Goal: Task Accomplishment & Management: Complete application form

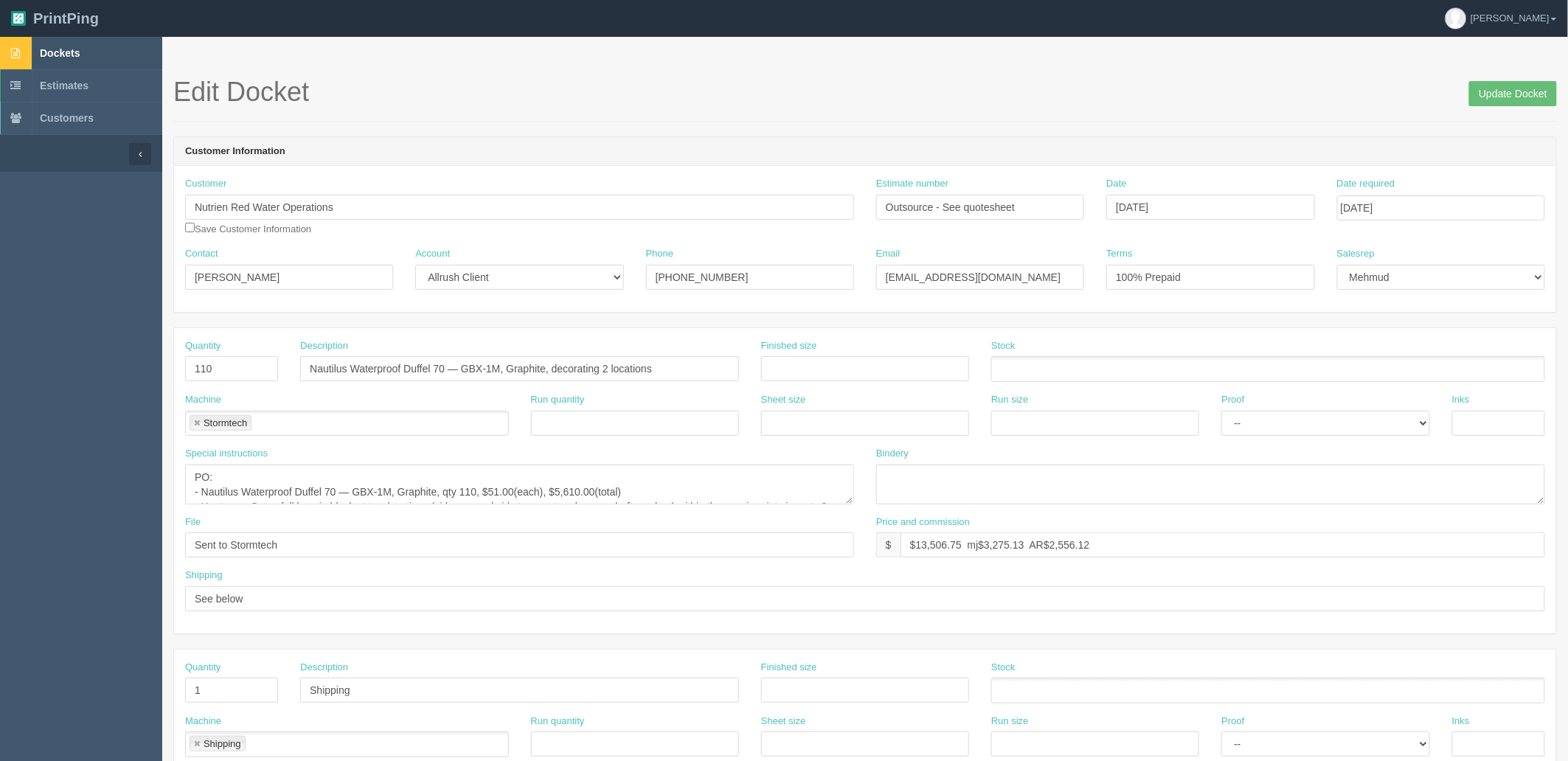
click at [95, 50] on link "Dockets" at bounding box center [81, 53] width 163 height 33
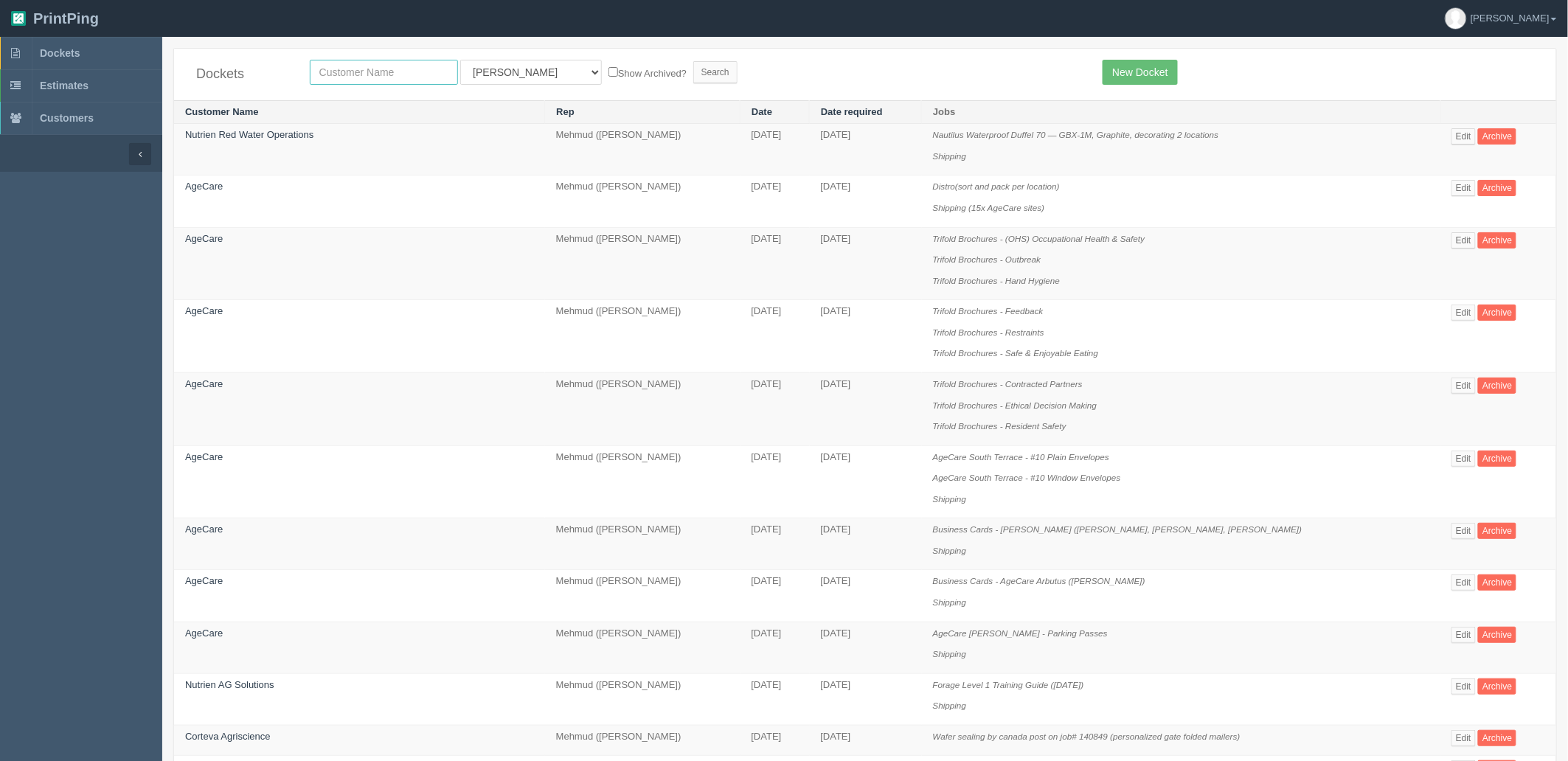
click at [419, 64] on input "text" at bounding box center [384, 72] width 148 height 25
type input "erin"
click at [693, 61] on input "Search" at bounding box center [715, 72] width 44 height 22
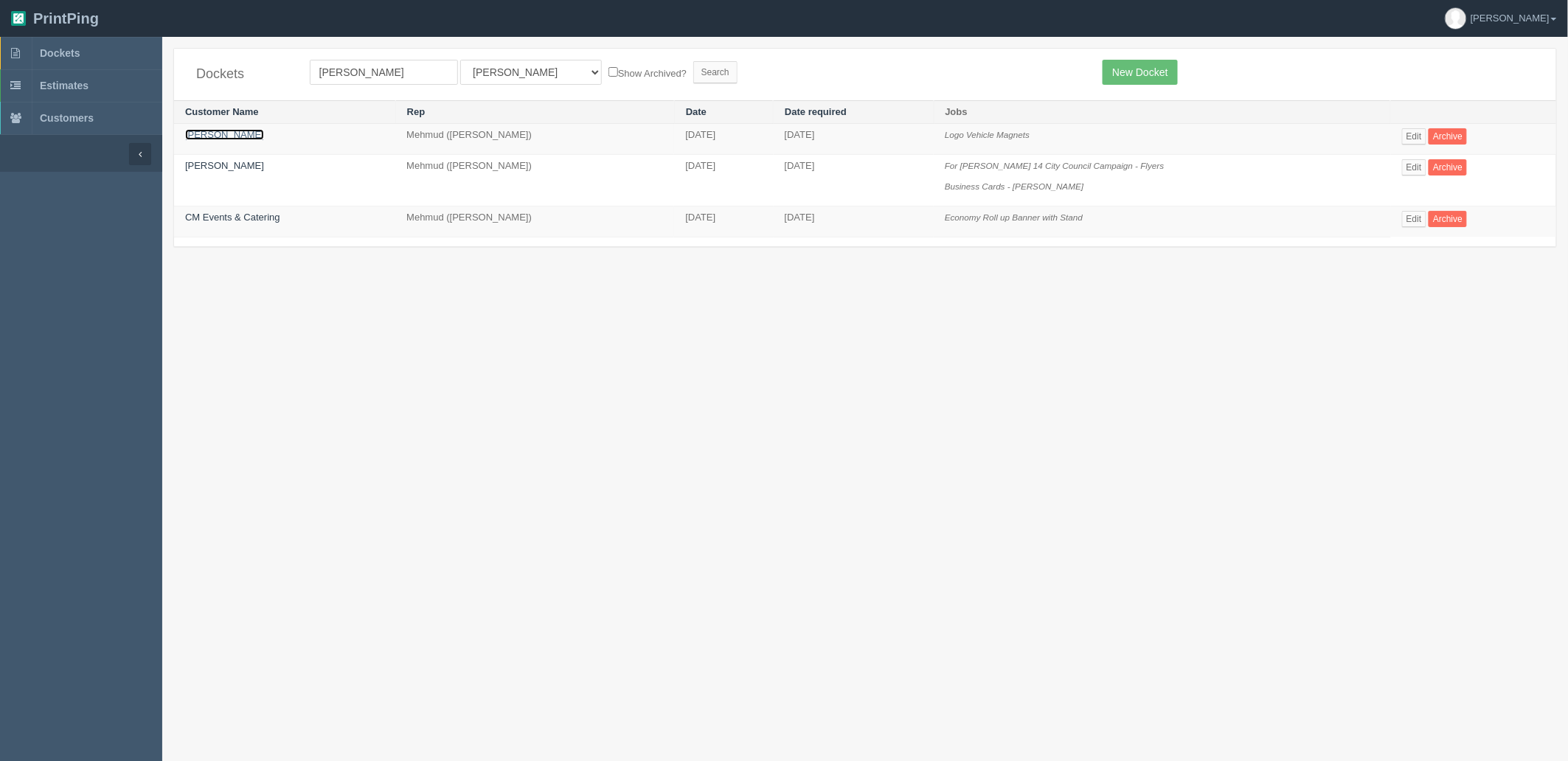
click at [240, 139] on link "[PERSON_NAME]" at bounding box center [224, 134] width 79 height 11
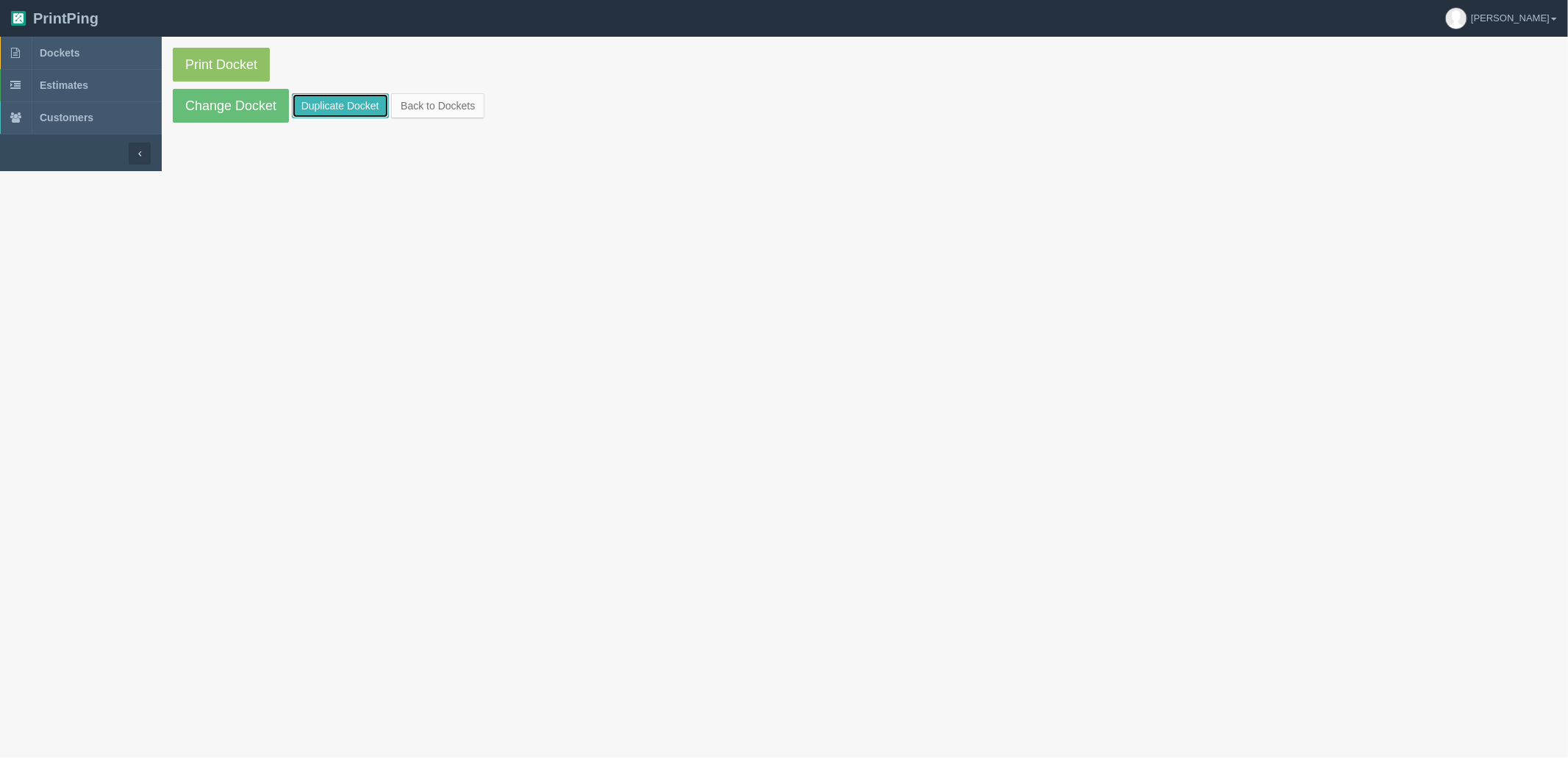
click at [357, 105] on link "Duplicate Docket" at bounding box center [340, 106] width 97 height 25
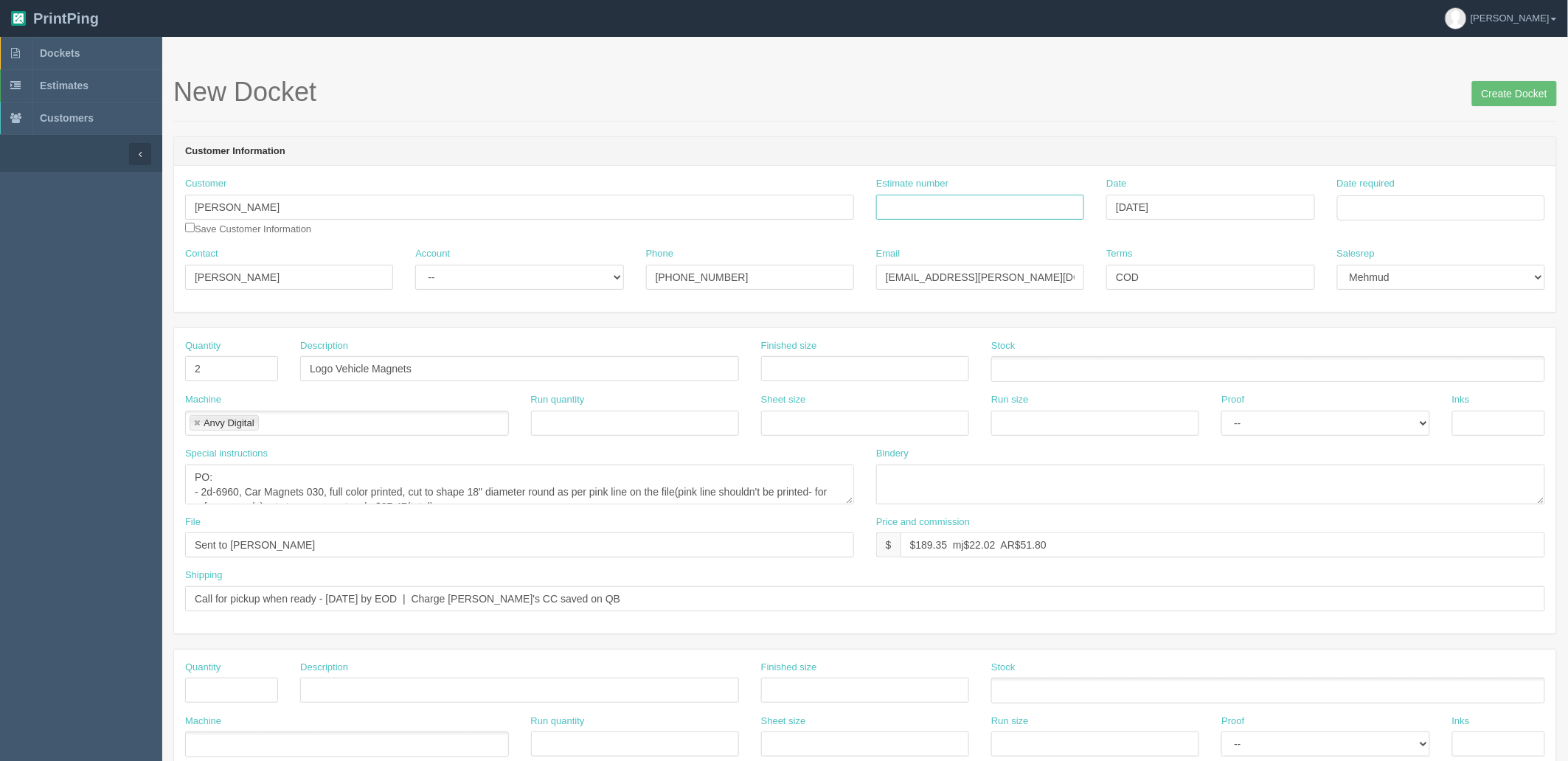
click at [940, 198] on input "Estimate number" at bounding box center [979, 207] width 208 height 25
paste input "092557"
type input "092557"
drag, startPoint x: 1479, startPoint y: 209, endPoint x: 1470, endPoint y: 220, distance: 14.2
click at [1479, 209] on input "Date required" at bounding box center [1441, 208] width 208 height 25
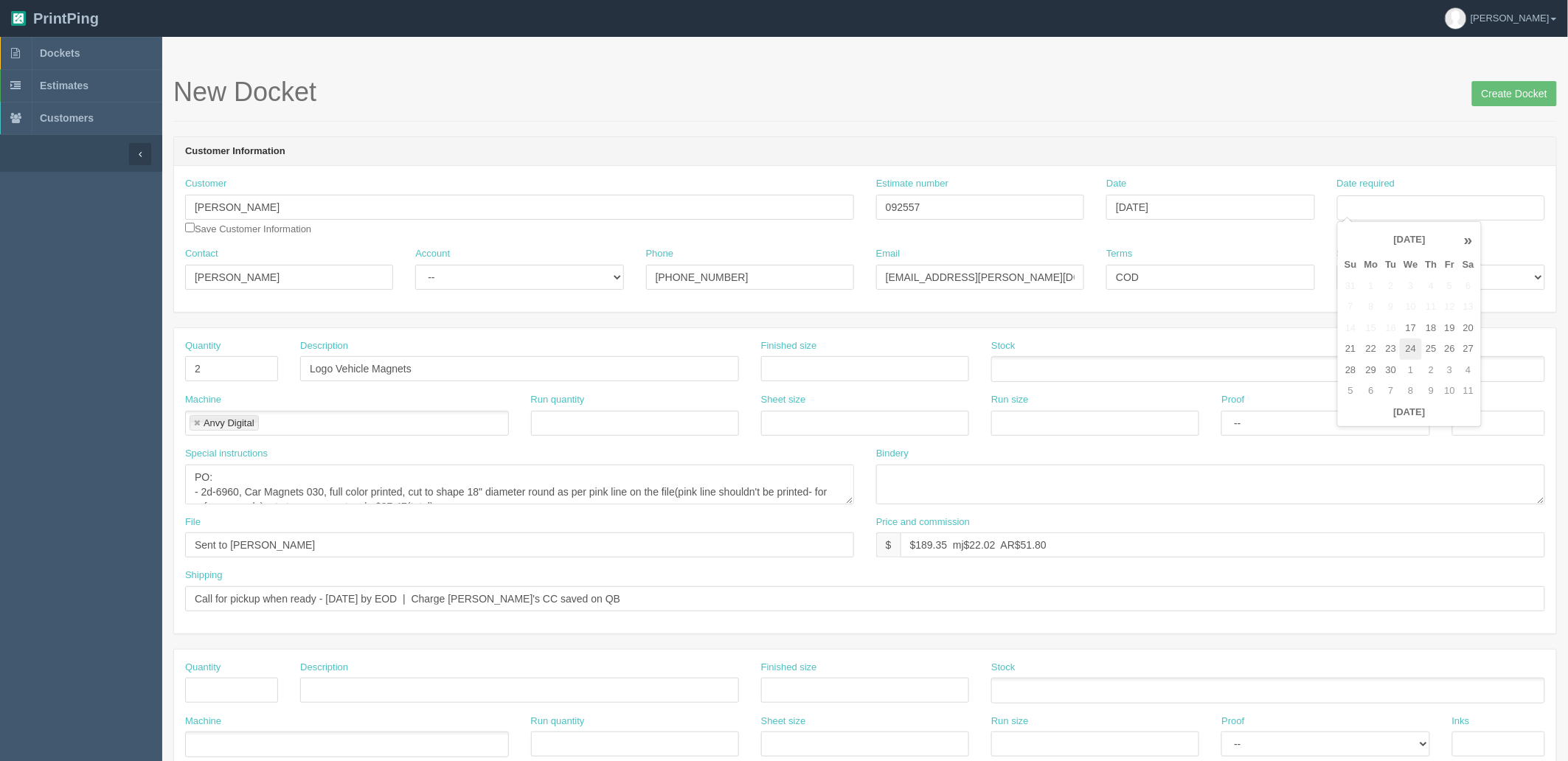
click at [1402, 347] on td "24" at bounding box center [1411, 349] width 21 height 21
click at [1451, 345] on td "26" at bounding box center [1450, 349] width 18 height 21
type input "[DATE]"
click at [1269, 166] on div "Customer Erin Averbukh Save Customer Information Estimate number 092557 Date Se…" at bounding box center [865, 239] width 1382 height 146
drag, startPoint x: 216, startPoint y: 369, endPoint x: 27, endPoint y: 352, distance: 189.8
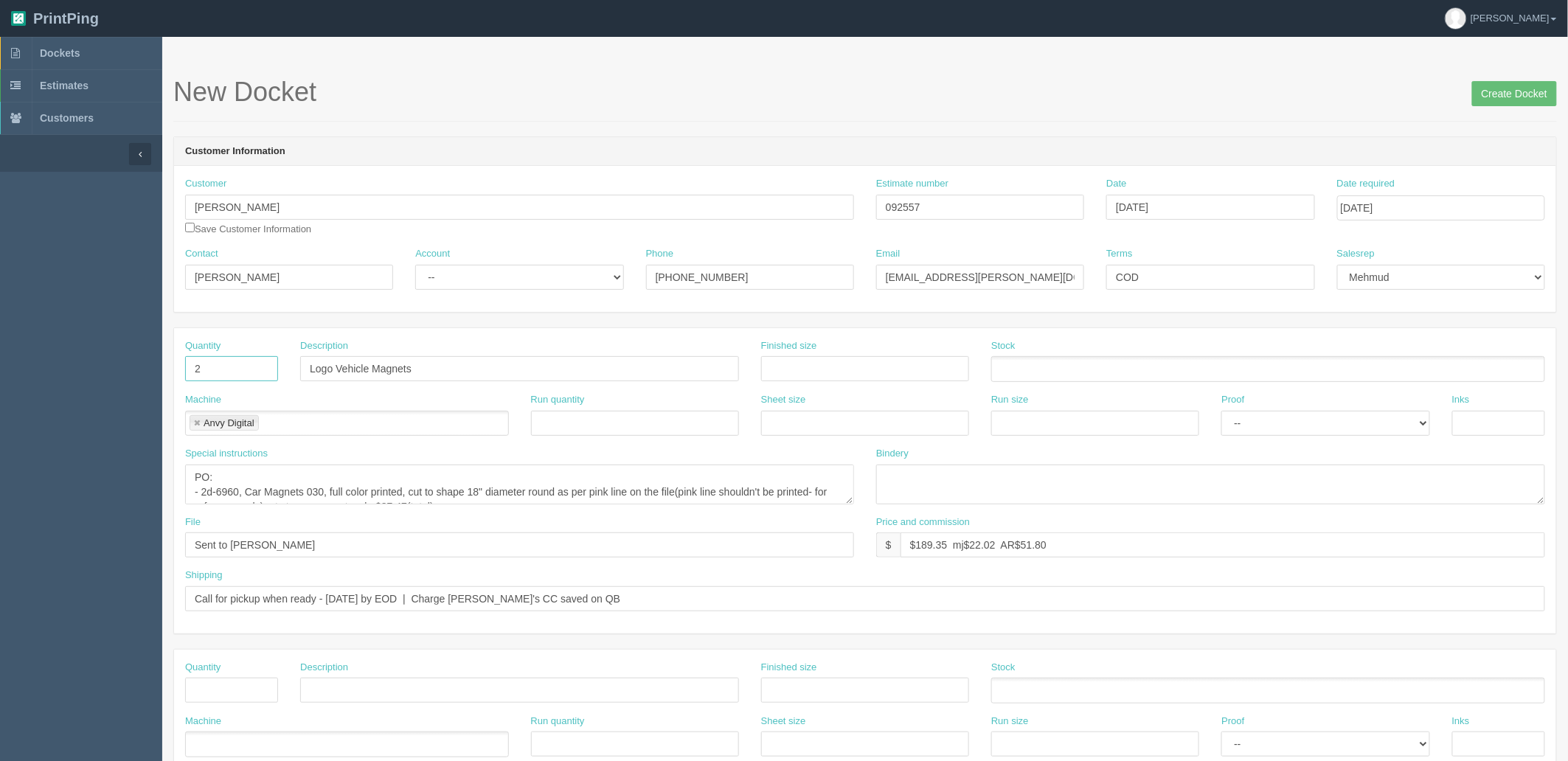
click at [27, 352] on section "Dockets Estimates Customers" at bounding box center [784, 688] width 1568 height 1302
type input "10,000"
click at [430, 373] on input "Logo Vehicle Magnets" at bounding box center [520, 369] width 438 height 25
drag, startPoint x: 354, startPoint y: 368, endPoint x: 112, endPoint y: 364, distance: 242.0
click at [120, 371] on section "Dockets Estimates Customers" at bounding box center [784, 688] width 1568 height 1302
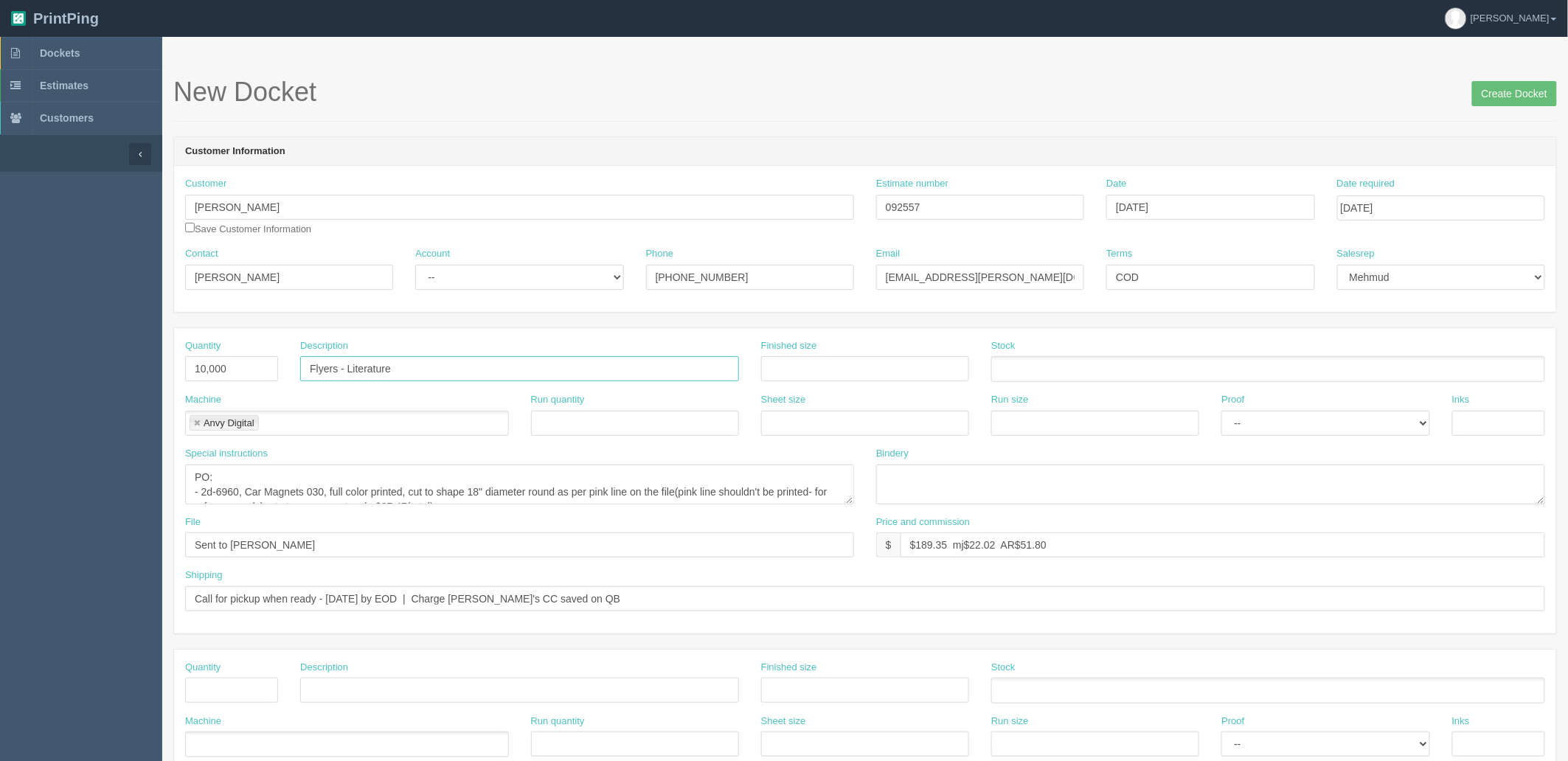
type input "Flyers - Literature"
type input "4" x 5""
drag, startPoint x: 887, startPoint y: 209, endPoint x: 559, endPoint y: 211, distance: 328.0
click at [552, 208] on div "Customer Erin Averbukh Save Customer Information Estimate number 092557 Date Se…" at bounding box center [865, 211] width 1382 height 70
click at [1065, 369] on ul at bounding box center [1267, 369] width 554 height 26
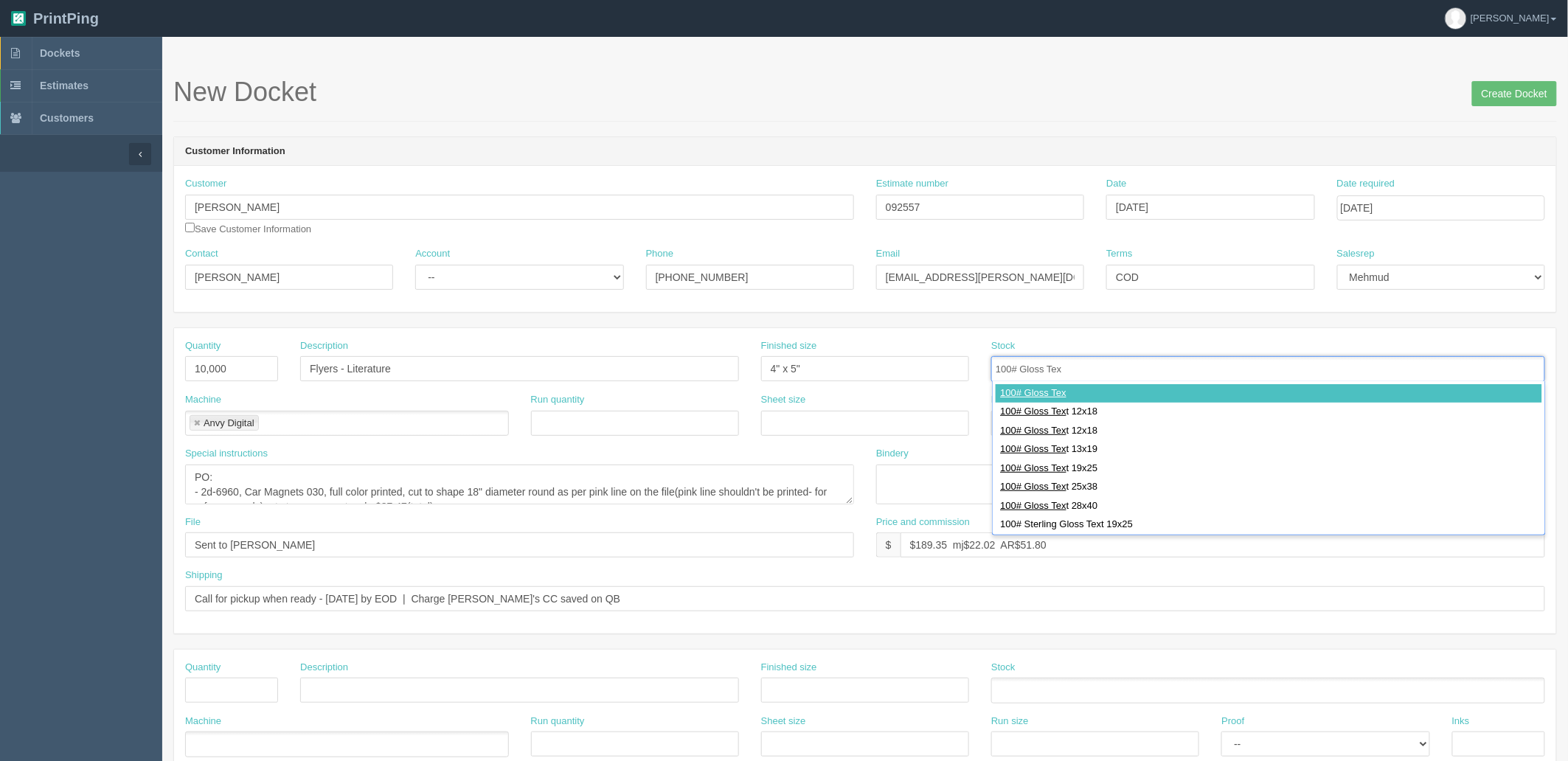
type input "100# Gloss Text"
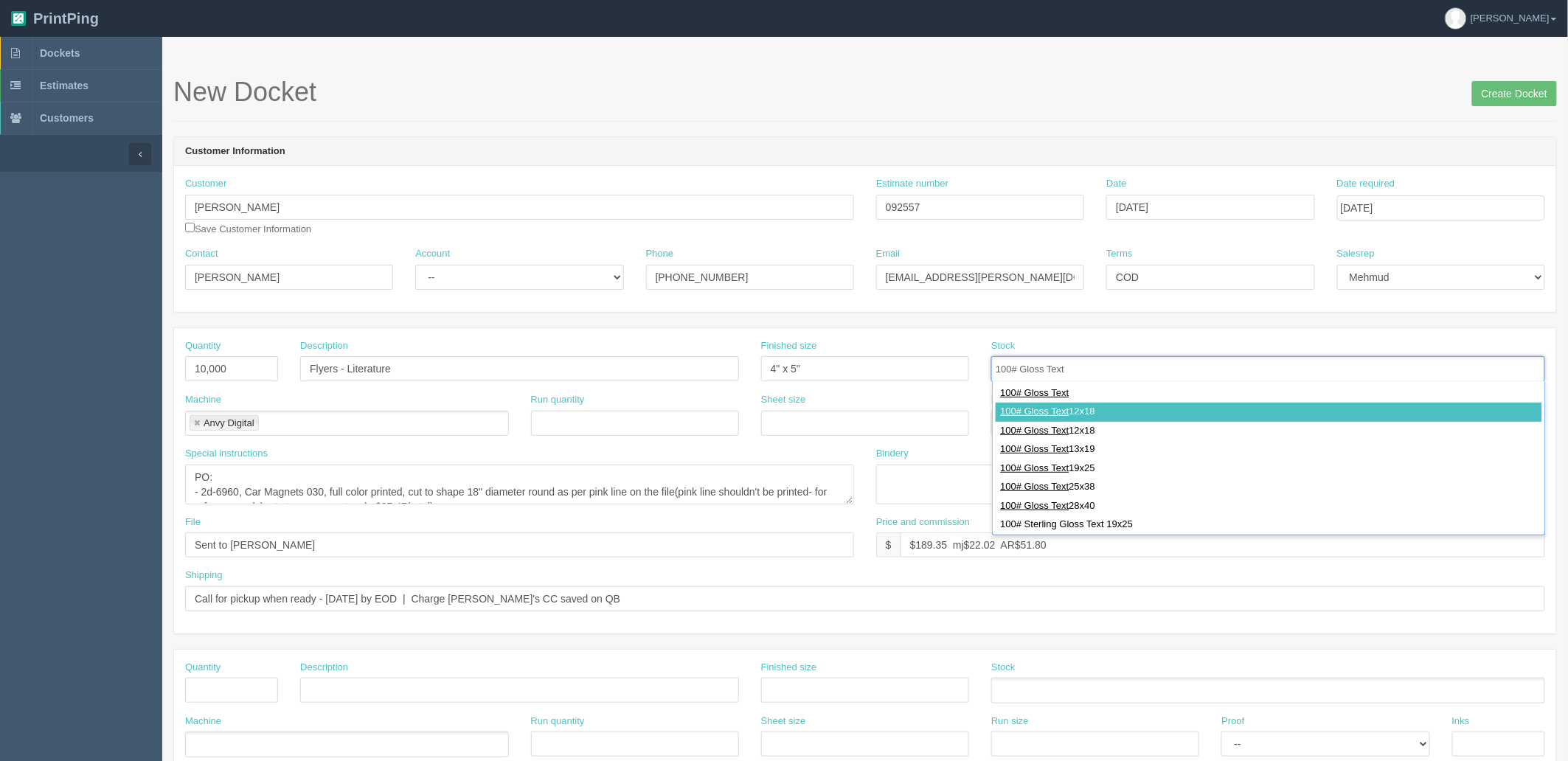
type input "100# Gloss Text 12x18"
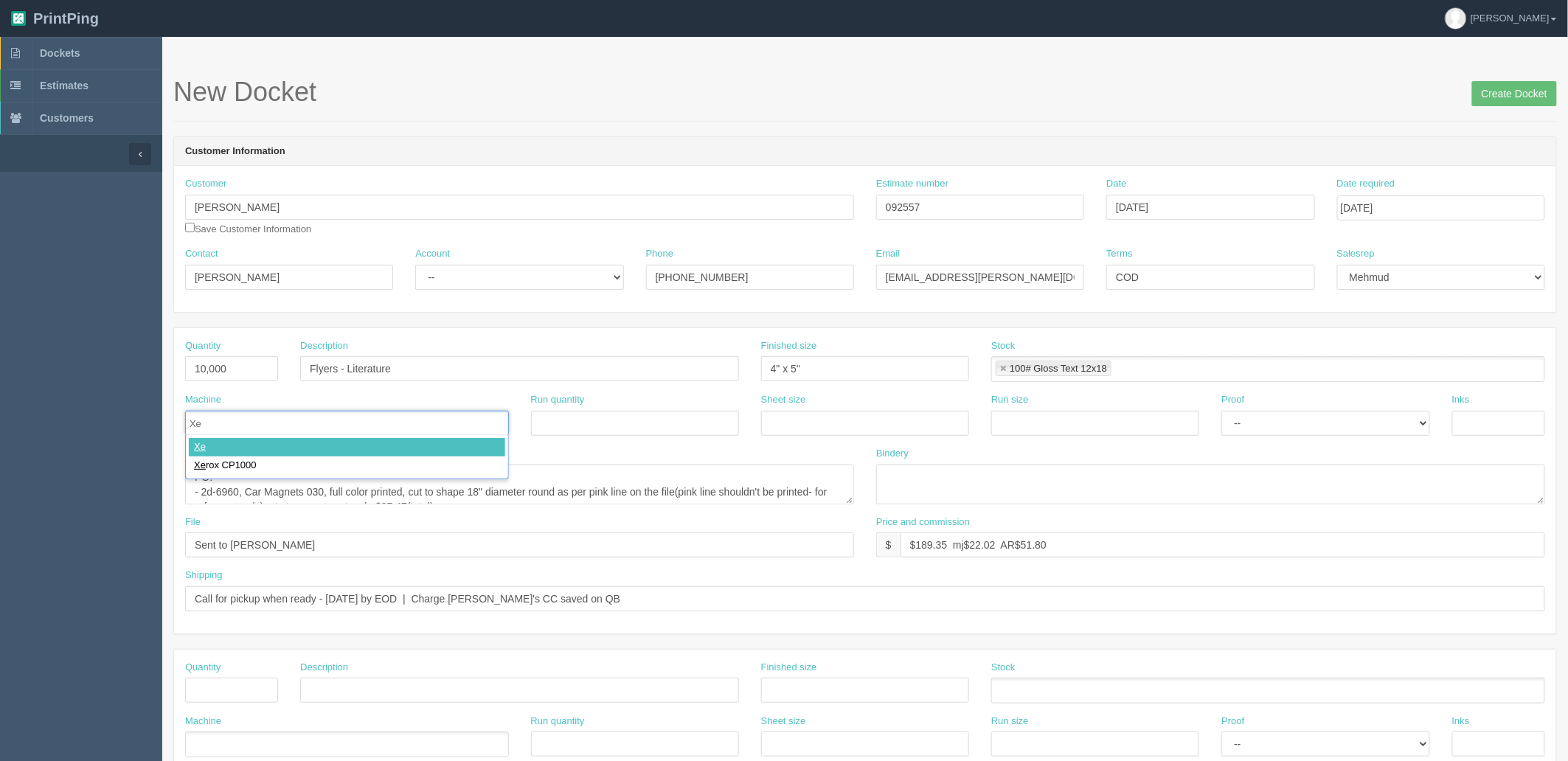
type input "Xer"
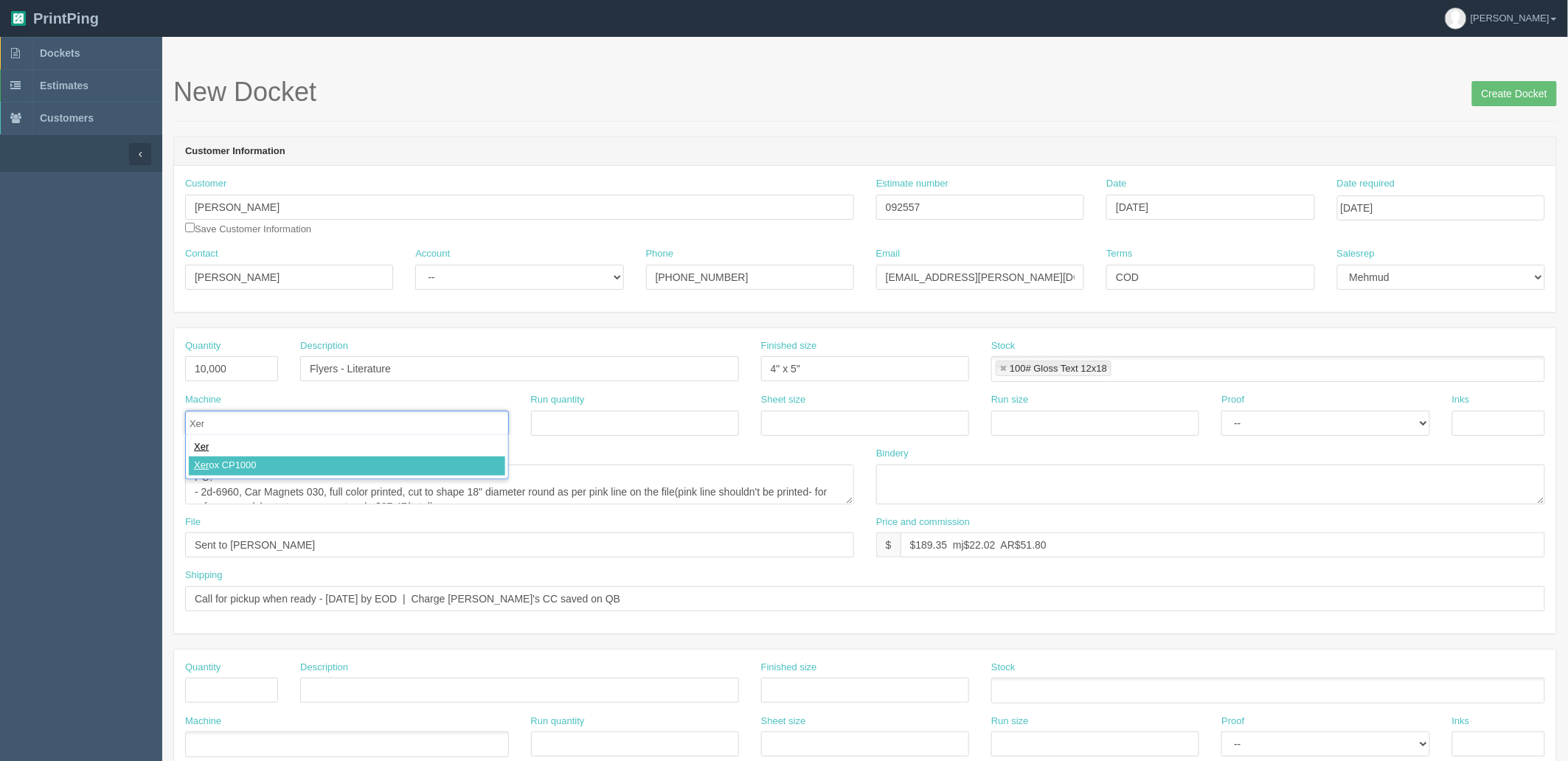
type input "Xerox CP1000"
type input "12" x 18""
paste input "12" x 18""
type input "12" x 18""
select select "Hard Copy"
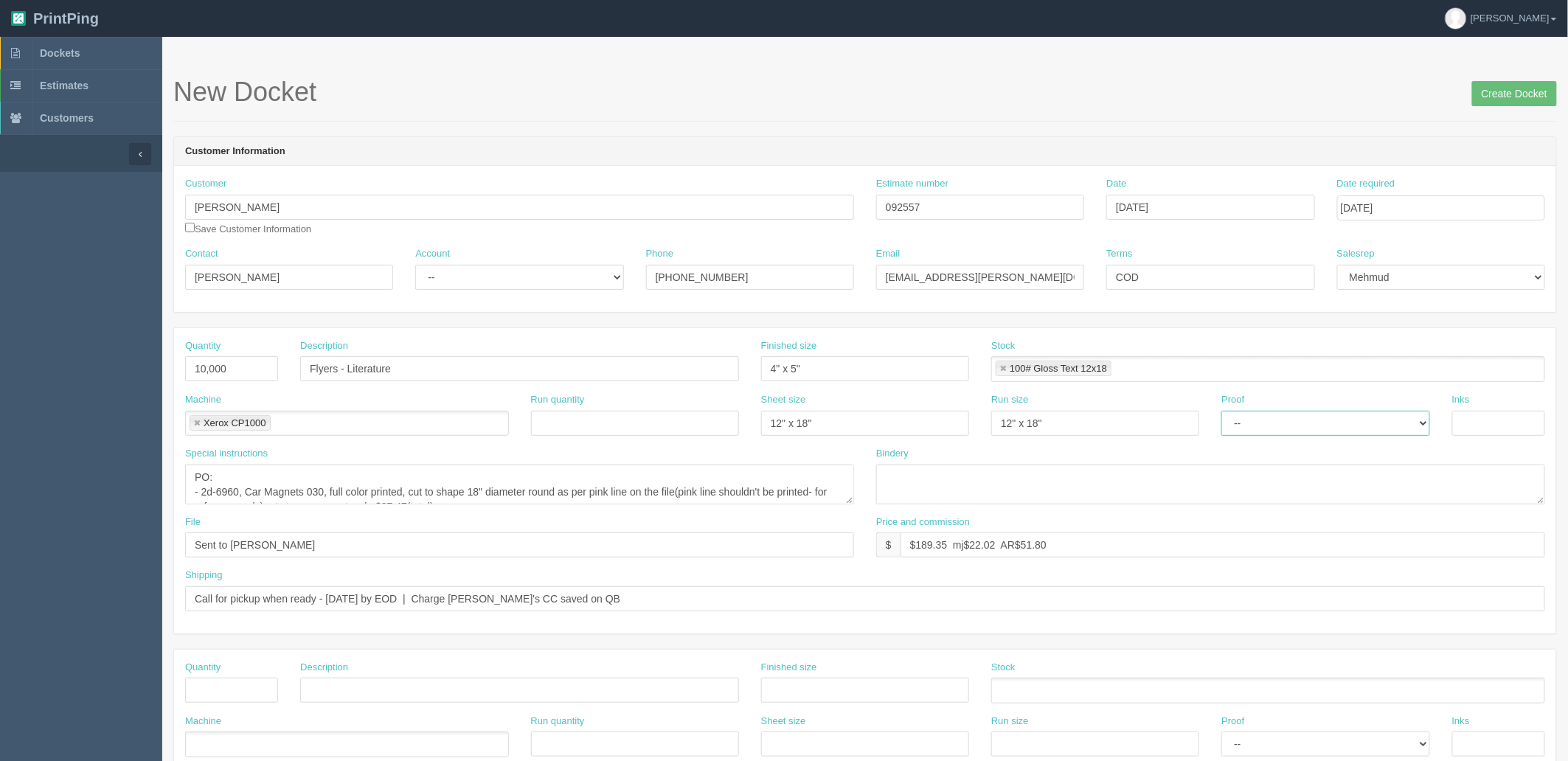
click at [1222, 411] on select "-- Email Hard Copy" at bounding box center [1325, 423] width 208 height 25
type input "4/4"
type textarea "double sided"
type textarea "trim, shrinkwrap in 100s"
drag, startPoint x: 917, startPoint y: 543, endPoint x: 2026, endPoint y: 453, distance: 1112.6
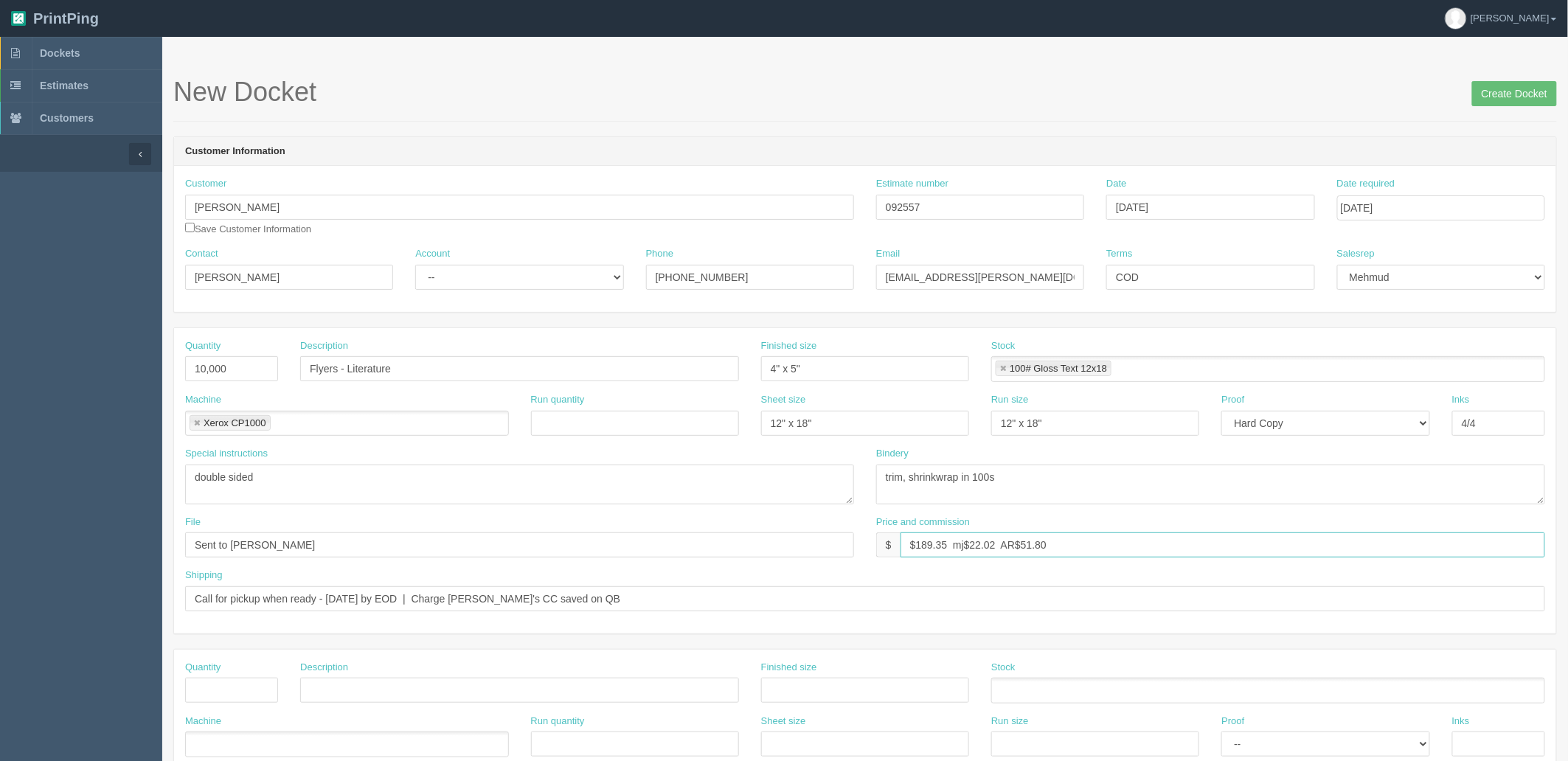
click at [1567, 453] on html "PrintPing Zack Edit account ( zack@allrush.ca ) Logout Dockets Estimates" at bounding box center [784, 669] width 1568 height 1339
drag, startPoint x: 971, startPoint y: 544, endPoint x: 1154, endPoint y: 659, distance: 216.1
click at [971, 544] on input "$870.51 mj$ AR$" at bounding box center [1222, 544] width 644 height 25
click at [1044, 541] on input "$870.51 mj$116.07 AR$" at bounding box center [1222, 544] width 644 height 25
type input "$870.51 mj$116.07 AR$174.10"
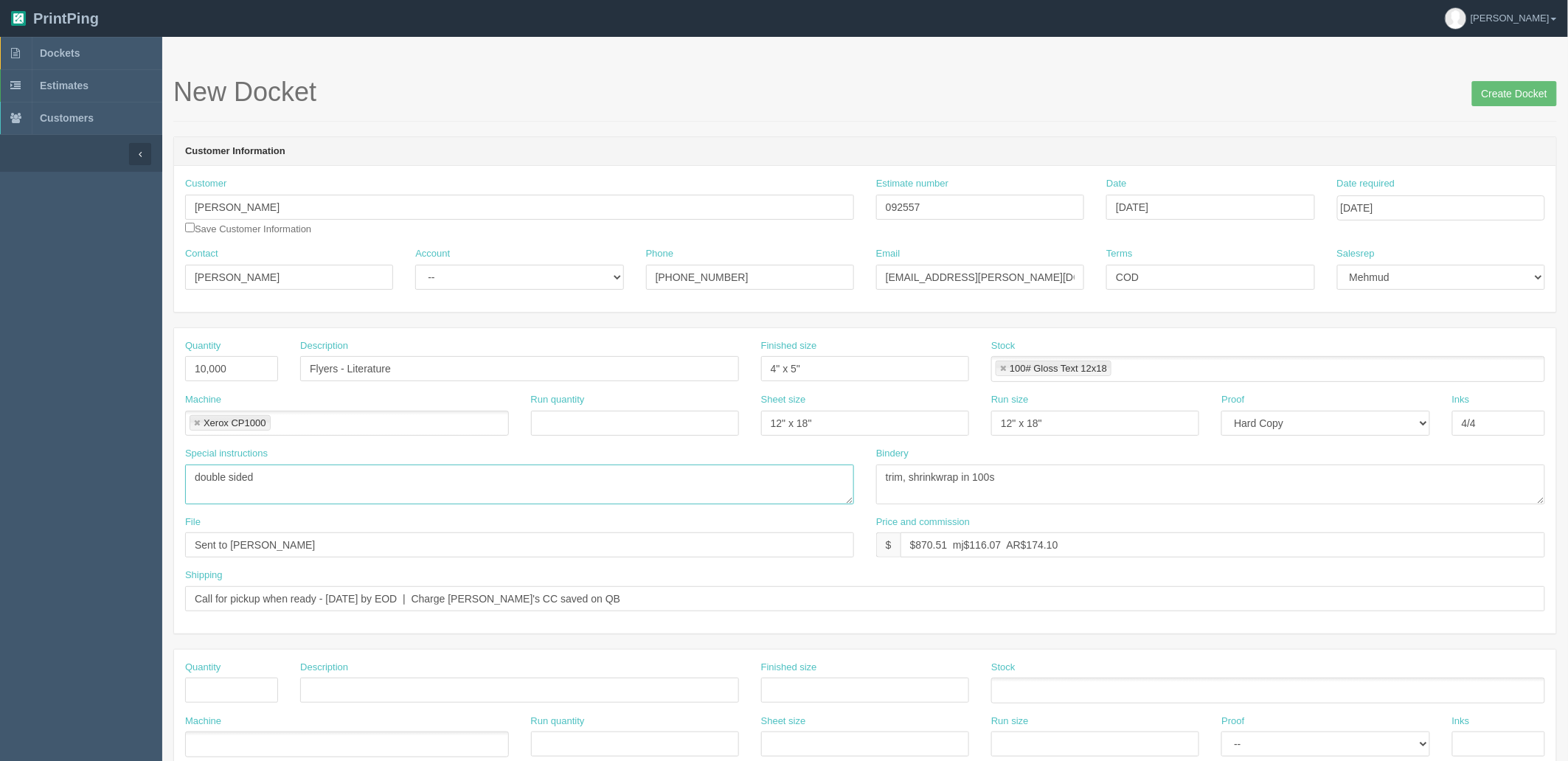
click at [639, 483] on textarea "PO: - 2d-6960, Car Magnets 030, full color printed, cut to shape 18" diameter r…" at bounding box center [519, 484] width 669 height 40
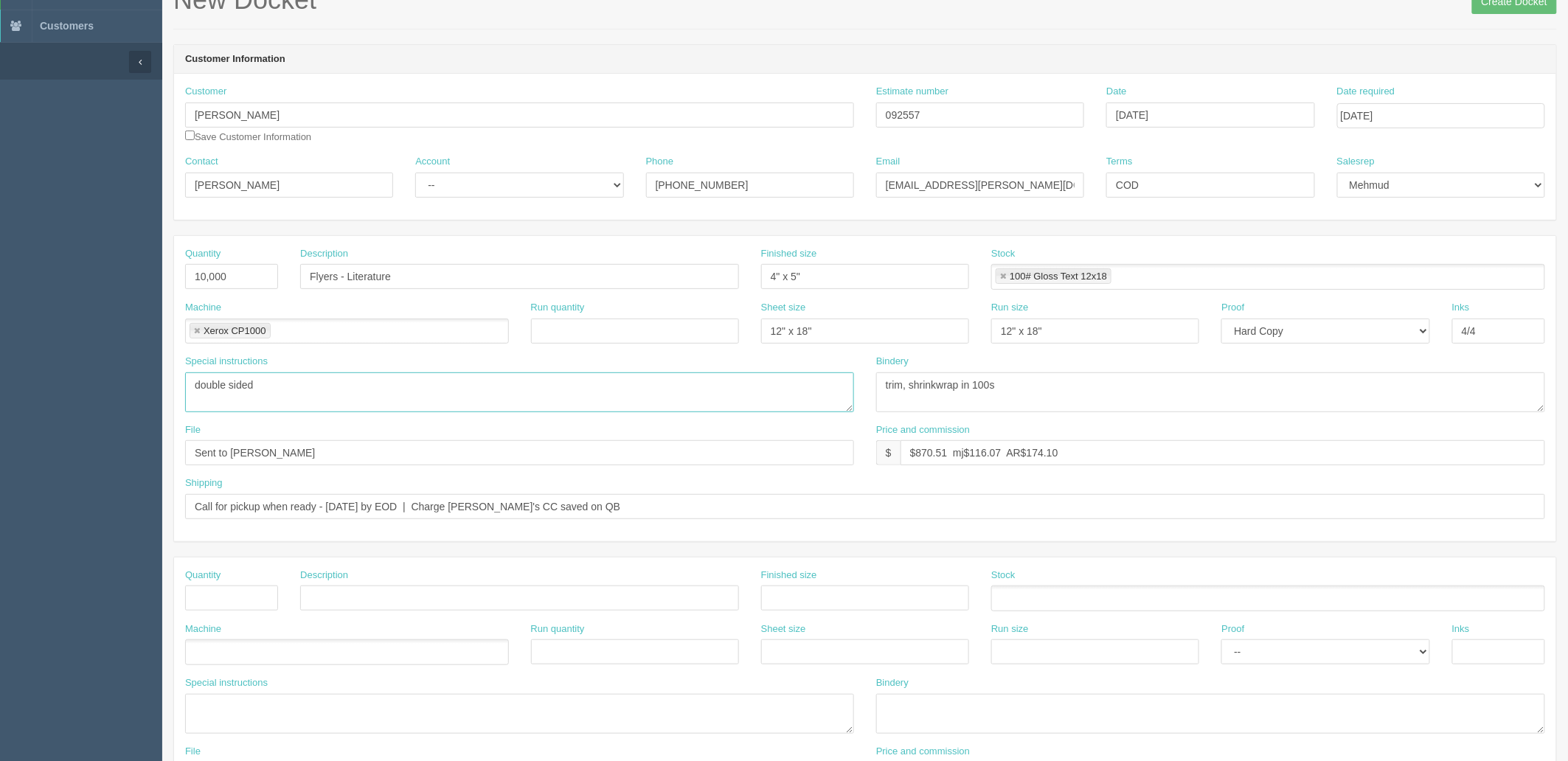
scroll to position [246, 0]
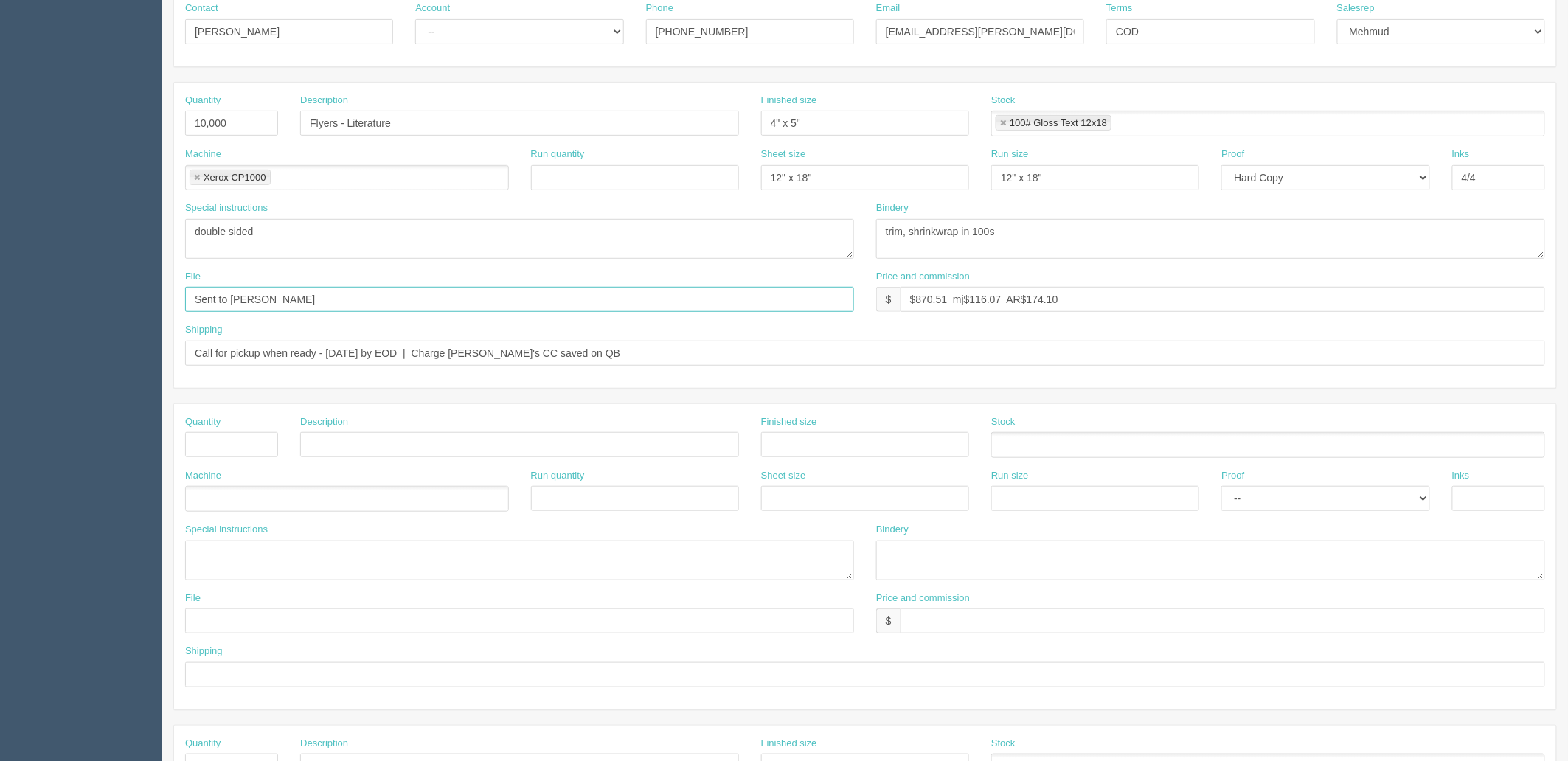
drag, startPoint x: 155, startPoint y: 296, endPoint x: 0, endPoint y: 296, distance: 155.0
click at [0, 296] on section "Dockets Estimates Customers" at bounding box center [784, 442] width 1568 height 1302
click at [293, 298] on input "Sent to John" at bounding box center [519, 300] width 669 height 25
type input "files@allrush.ca "Erin - Flyers""
click at [397, 296] on input "files@allrush.ca "Erin - Flyers"" at bounding box center [519, 300] width 669 height 25
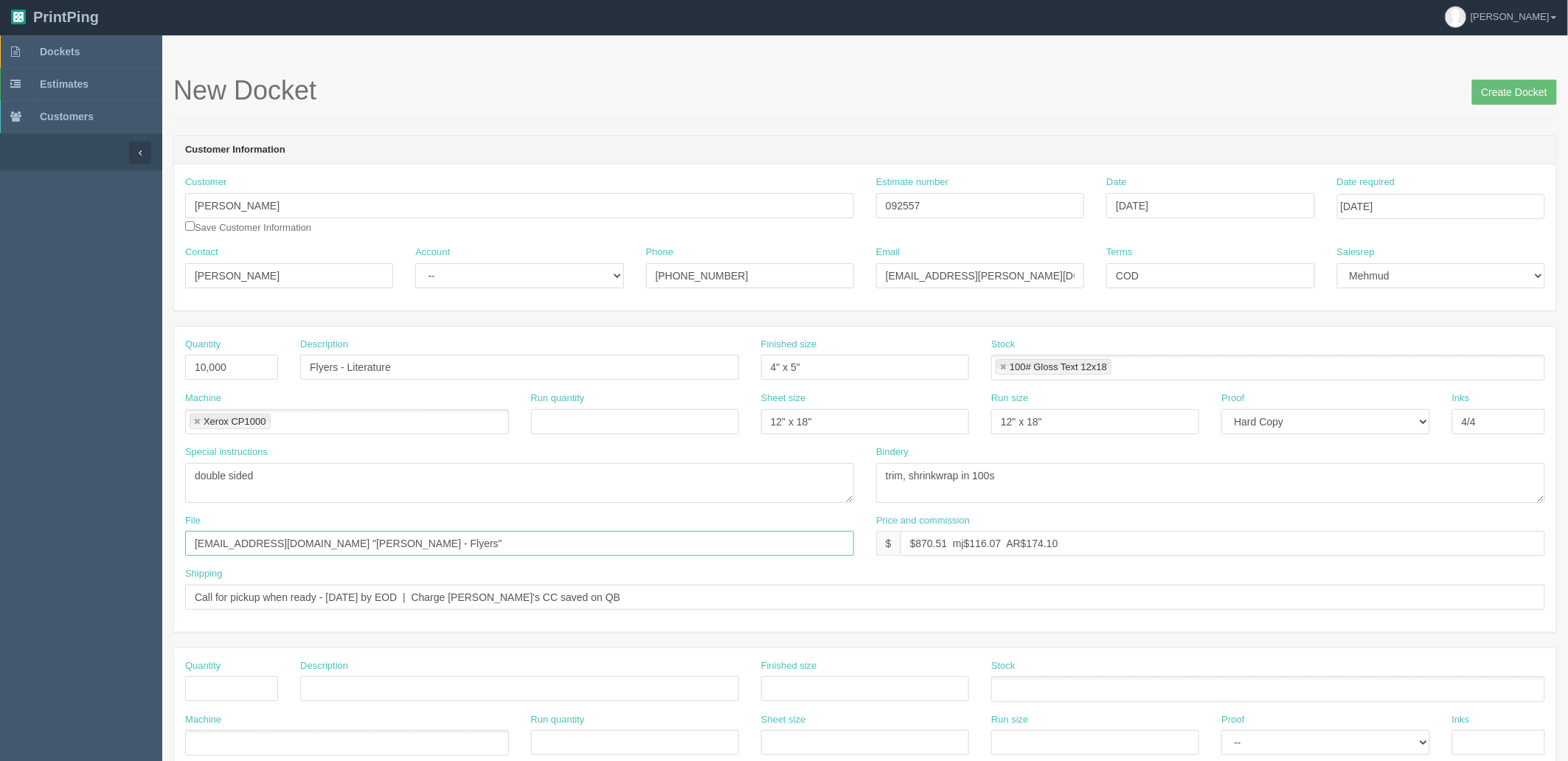
scroll to position [0, 0]
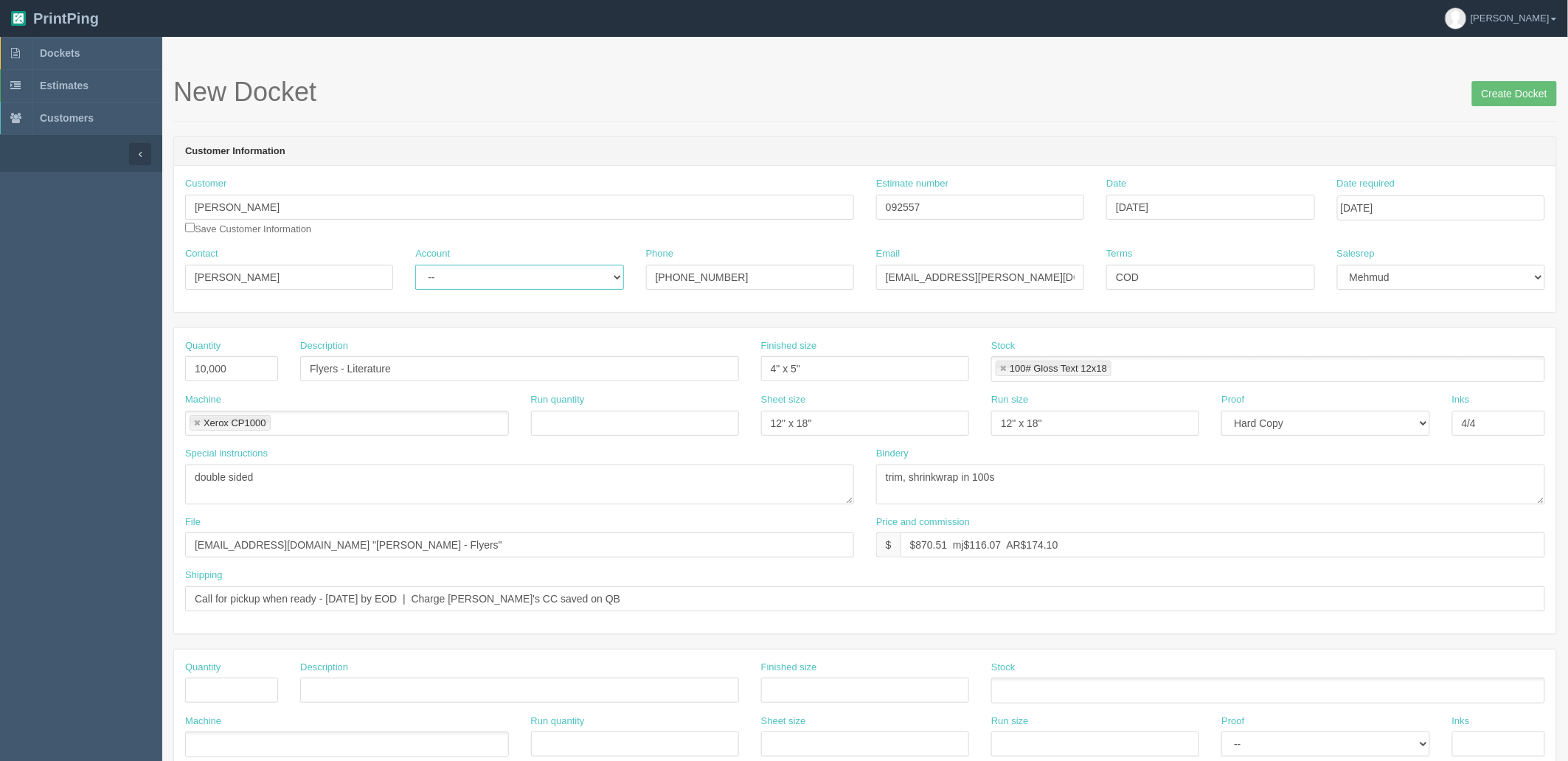
click at [457, 284] on select "-- Existing Client Allrush Client Rep Client" at bounding box center [519, 278] width 208 height 25
select select "Allrush Client"
click at [415, 265] on select "-- Existing Client Allrush Client Rep Client" at bounding box center [519, 278] width 208 height 25
click at [1505, 84] on input "Create Docket" at bounding box center [1514, 94] width 85 height 25
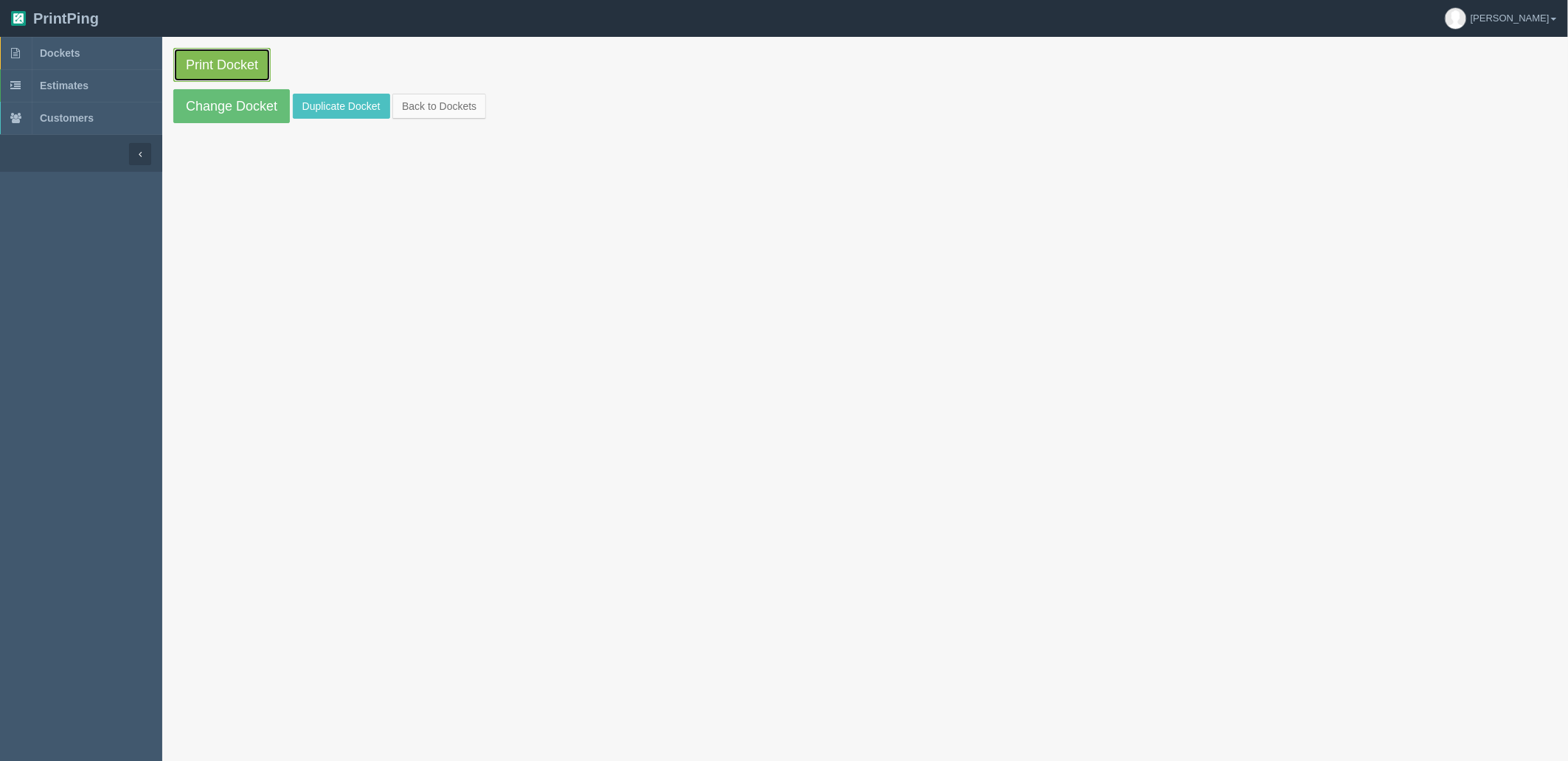
click at [246, 66] on link "Print Docket" at bounding box center [222, 65] width 97 height 34
click at [72, 50] on span "Dockets" at bounding box center [59, 52] width 40 height 11
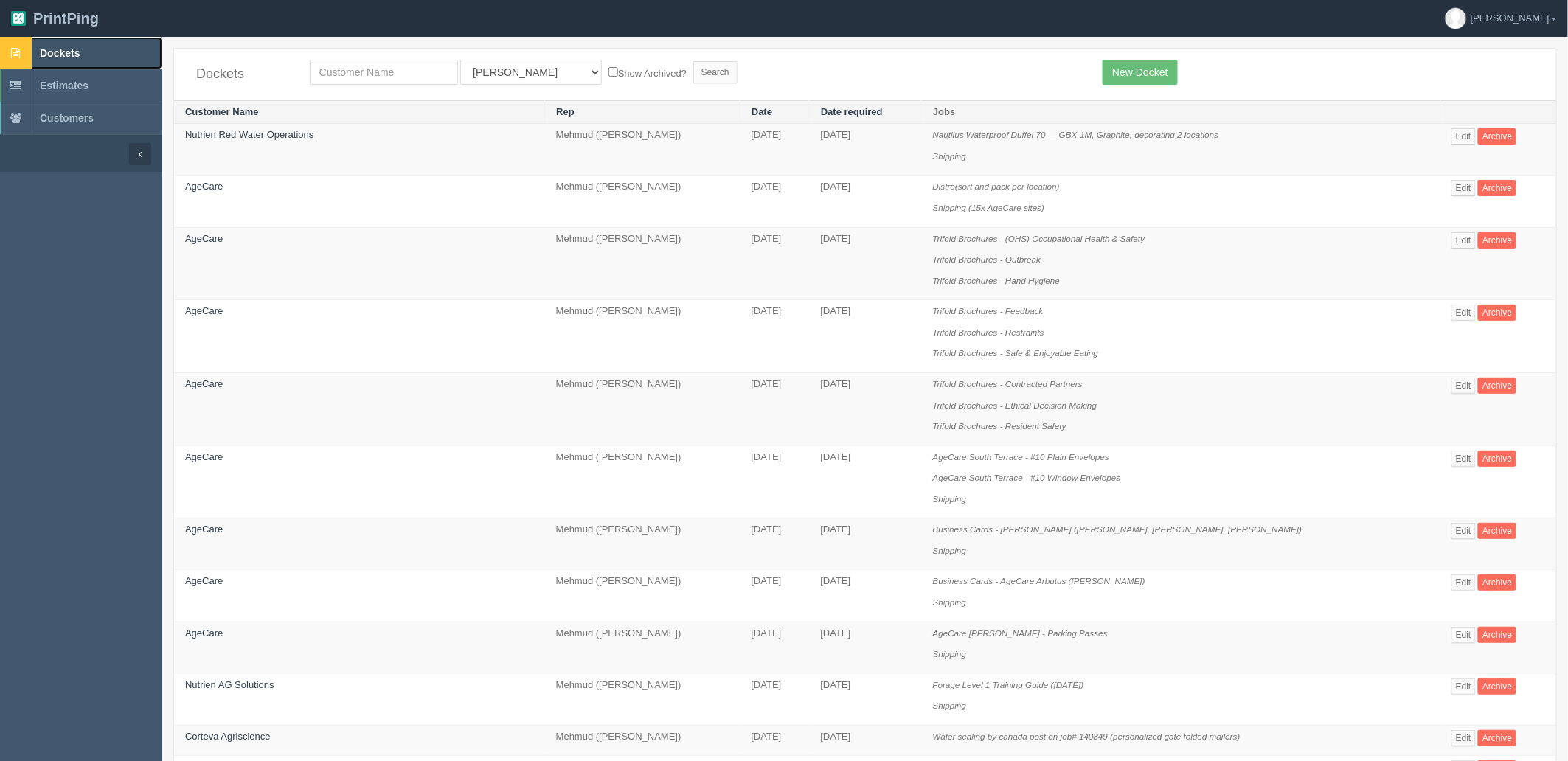
click at [87, 56] on link "Dockets" at bounding box center [81, 53] width 163 height 33
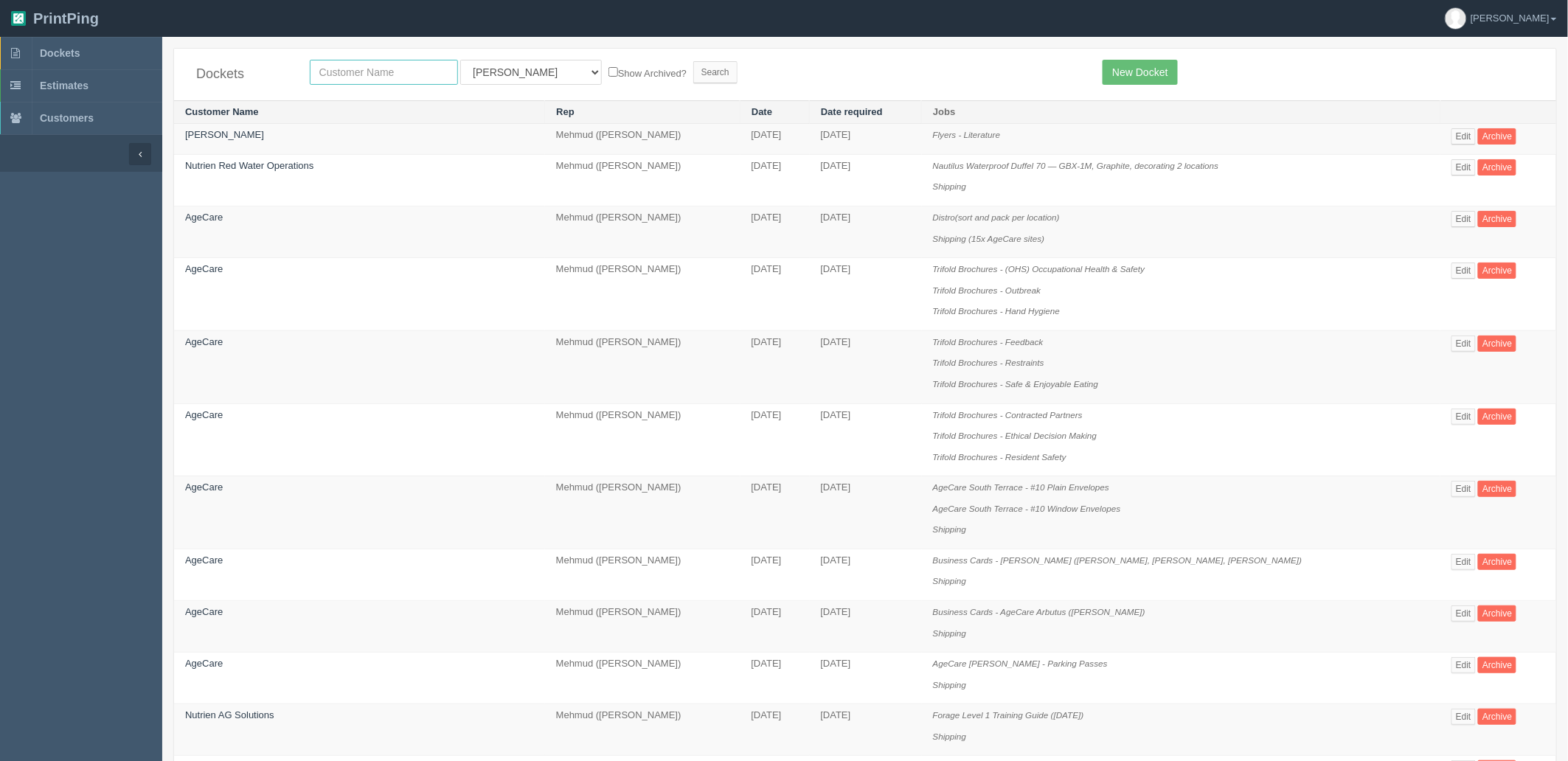
click at [367, 75] on input "text" at bounding box center [384, 72] width 148 height 25
click at [1146, 69] on link "New Docket" at bounding box center [1139, 72] width 74 height 25
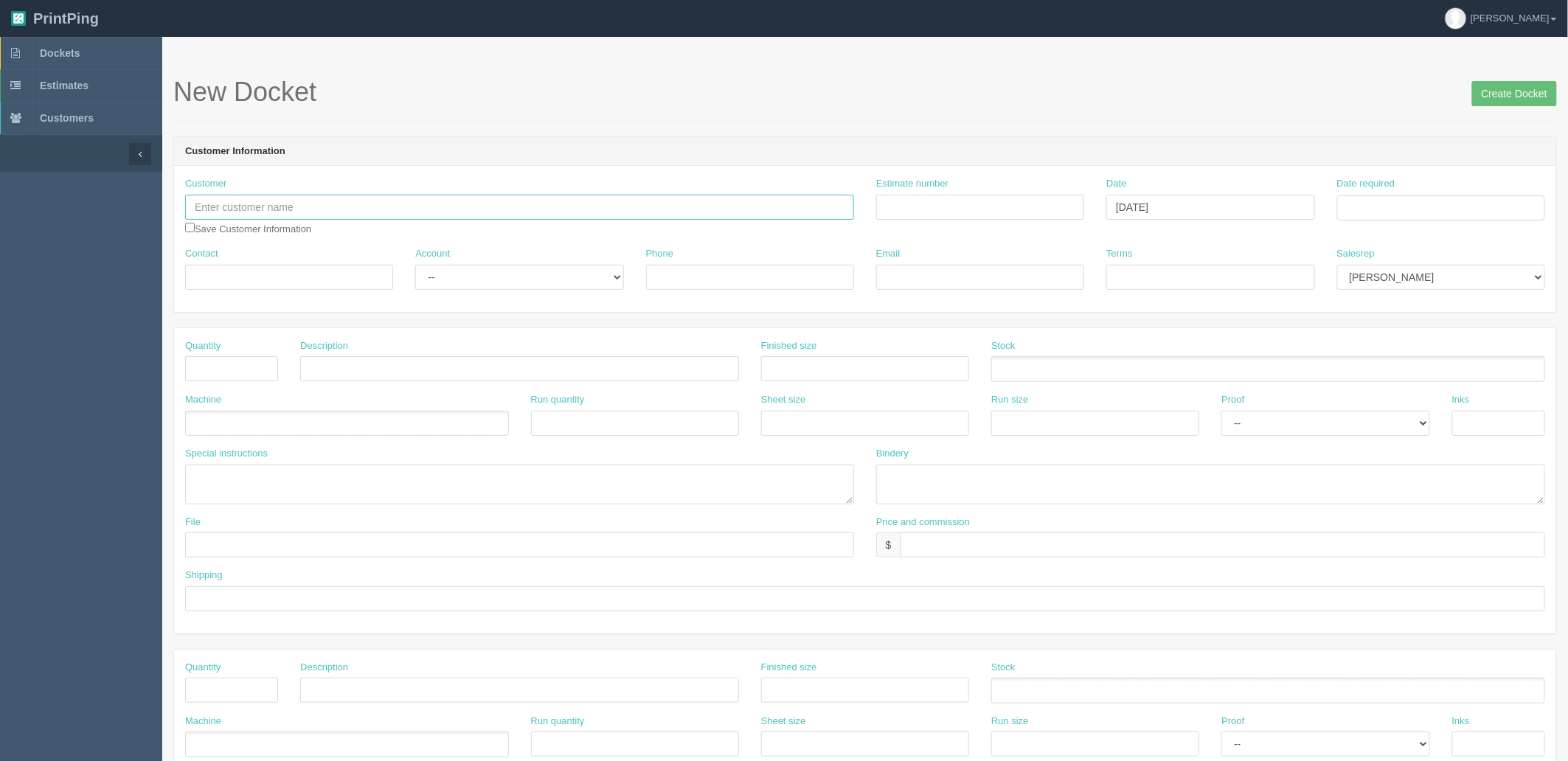
click at [410, 204] on input "text" at bounding box center [519, 207] width 669 height 25
type input "Global Philanthropic Inc. ([GEOGRAPHIC_DATA])"
click at [979, 204] on input "Estimate number" at bounding box center [979, 207] width 208 height 25
type input "092547"
click at [1435, 348] on td "25" at bounding box center [1432, 349] width 19 height 21
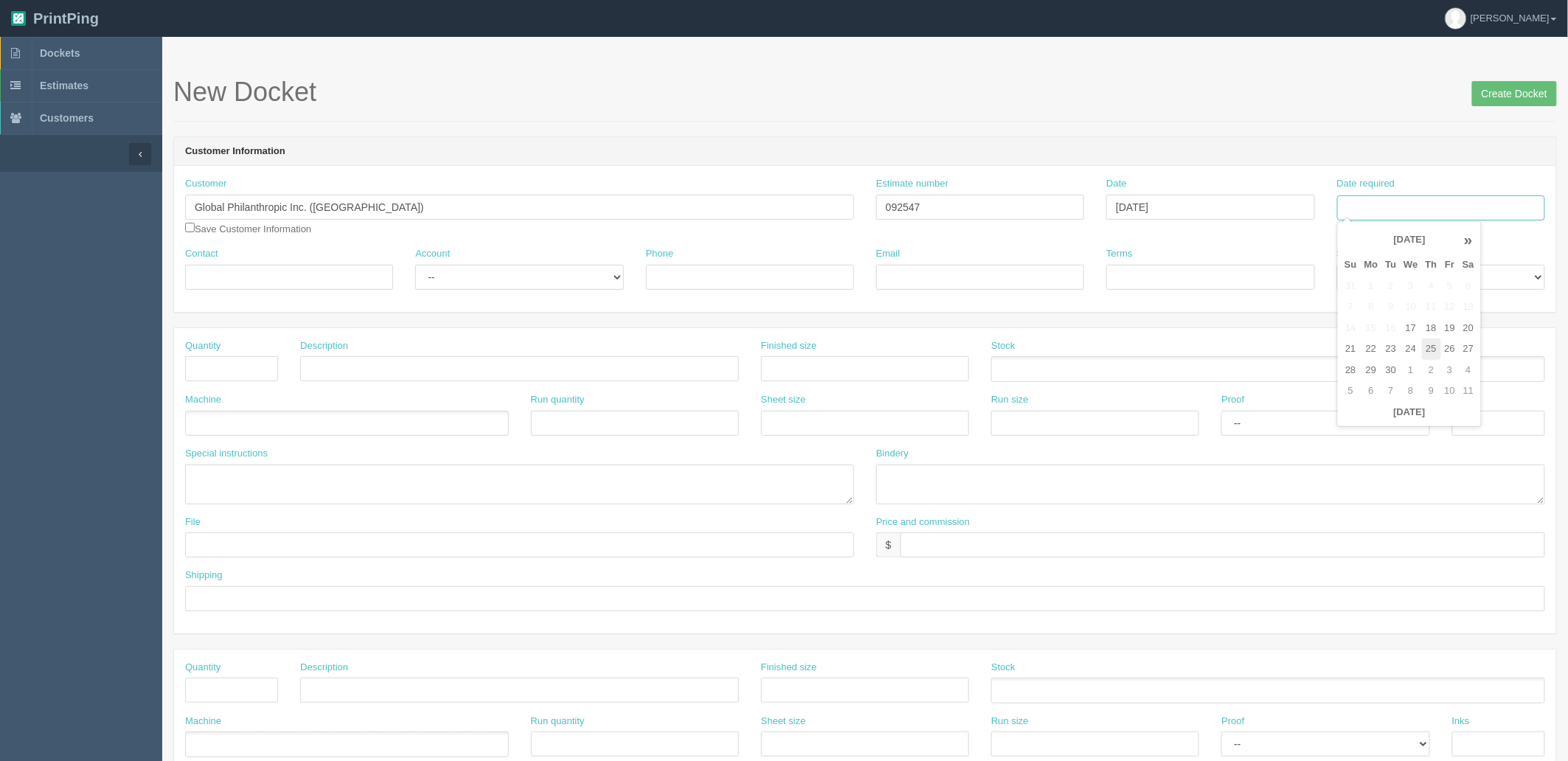
type input "[DATE]"
click at [1418, 115] on div "New Docket Create Docket" at bounding box center [864, 100] width 1383 height 44
click at [1428, 275] on select "Mark Mikayla Aly Zunaid Stacy Rebecca Matthew Viki Phil Greg Jim Sam Brandon Za…" at bounding box center [1441, 278] width 208 height 25
select select "8"
click at [1337, 265] on select "Mark Mikayla Aly Zunaid Stacy Rebecca Matthew Viki Phil Greg Jim Sam Brandon Za…" at bounding box center [1441, 278] width 208 height 25
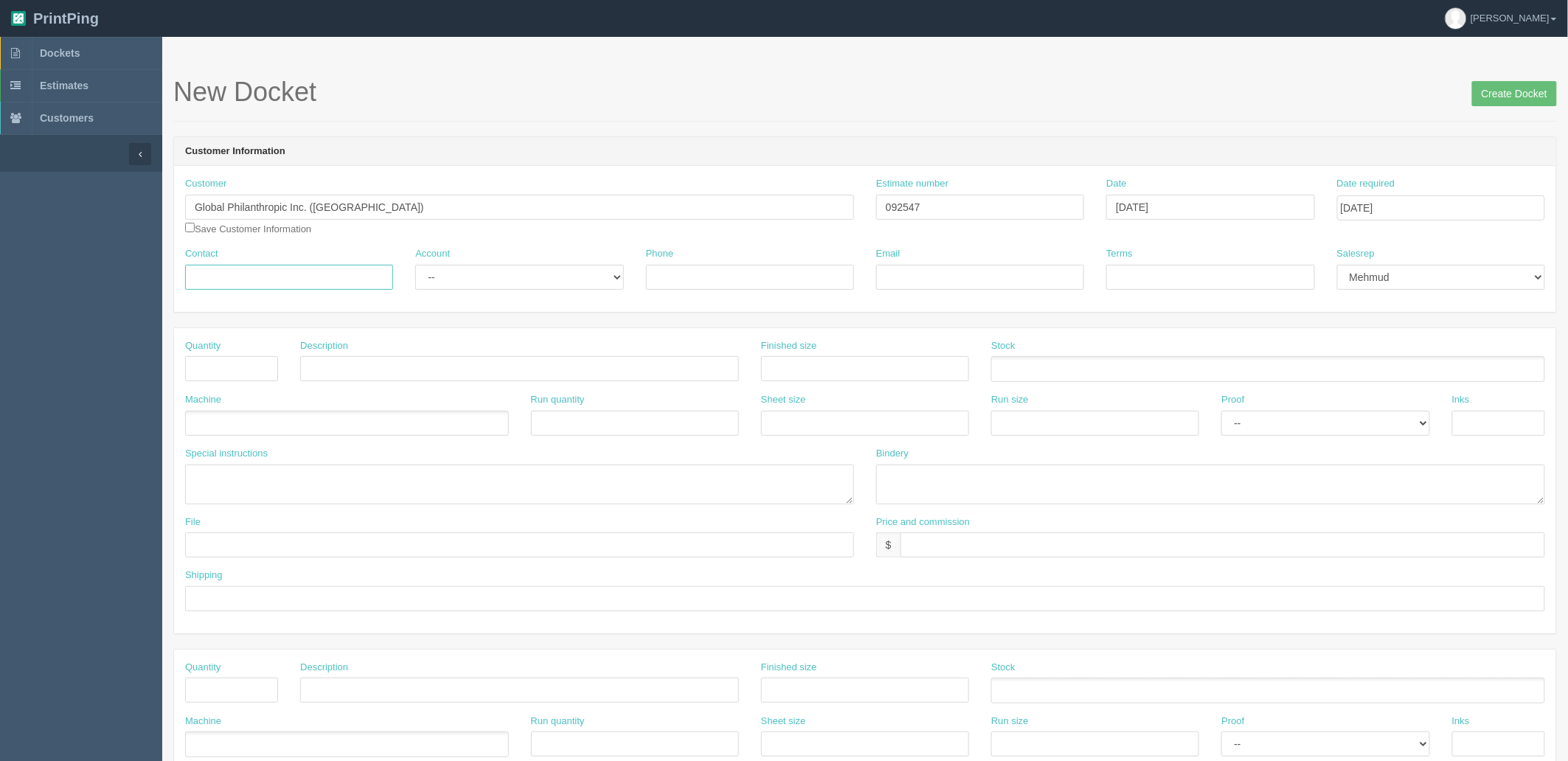
click at [313, 269] on input "Contact" at bounding box center [288, 278] width 208 height 25
paste input "'Jill Cross' <j.c@globalphilanthropic.ca>"
drag, startPoint x: 248, startPoint y: 277, endPoint x: 1063, endPoint y: 243, distance: 815.7
click at [1063, 243] on div "Customer Global Philanthropic Inc. (Canada) Global P ainting Ltd. Global P hila…" at bounding box center [865, 239] width 1382 height 146
type input "'Jill Cross'"
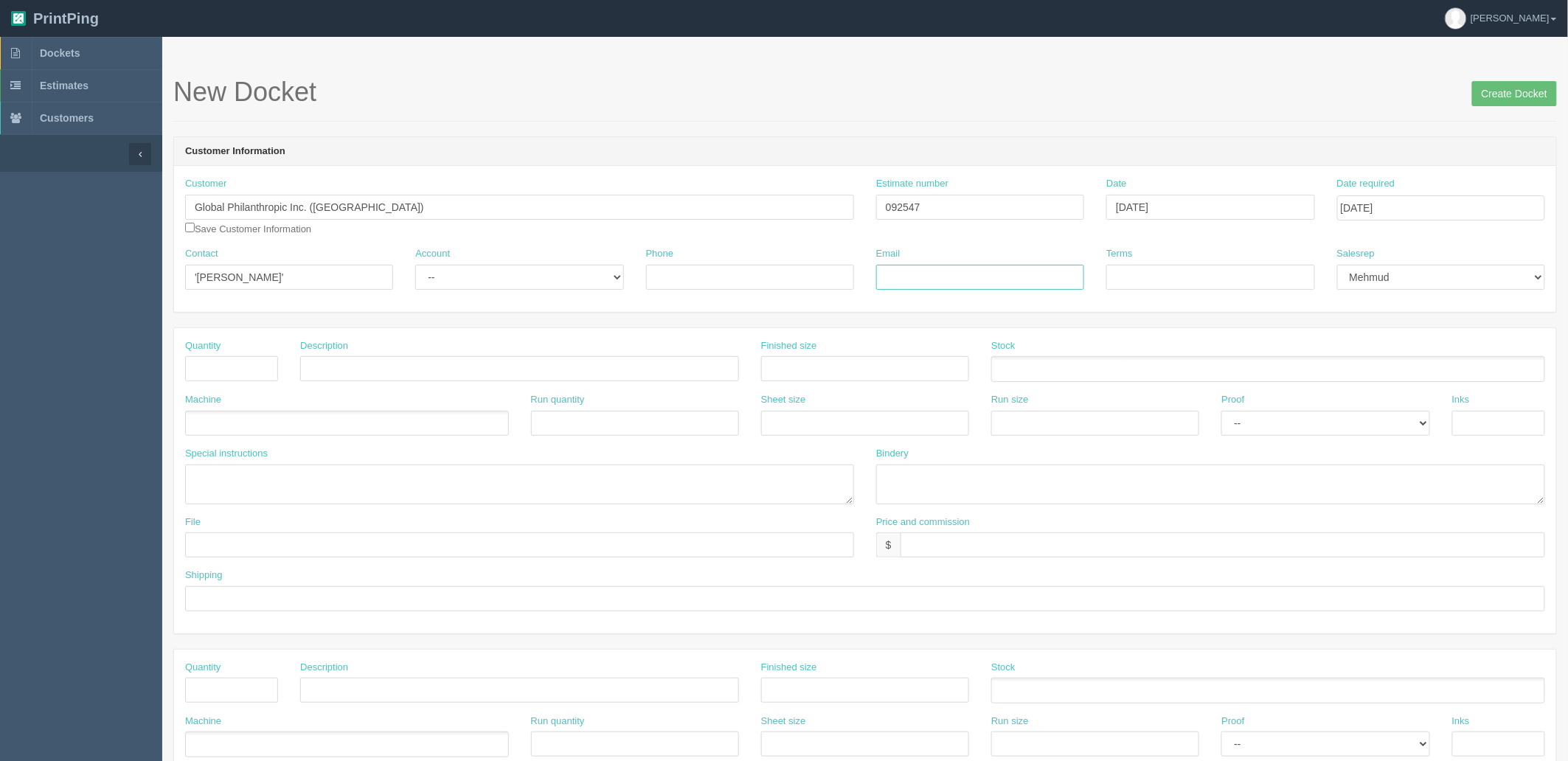
drag, startPoint x: 1004, startPoint y: 271, endPoint x: 984, endPoint y: 283, distance: 23.3
click at [1004, 271] on input "Email" at bounding box center [979, 278] width 208 height 25
paste input "<j.c@globalphilanthropic.ca>"
type input "<j.c@globalphilanthropic.ca>"
drag, startPoint x: 560, startPoint y: 277, endPoint x: 541, endPoint y: 288, distance: 22.0
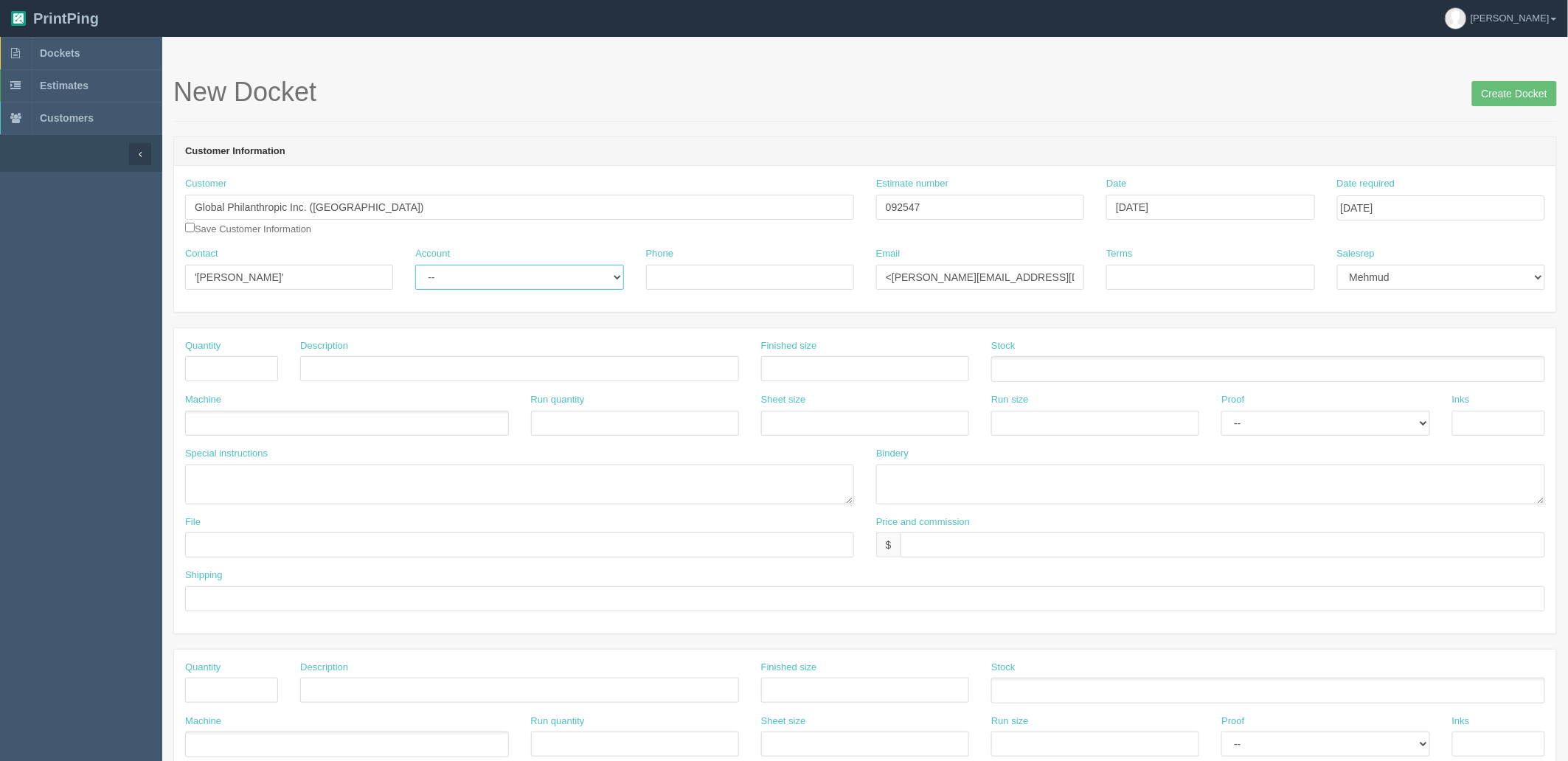
click at [563, 277] on select "-- Existing Client Allrush Client Rep Client" at bounding box center [519, 278] width 208 height 25
select select "Rep Client"
click at [415, 265] on select "-- Existing Client Allrush Client Rep Client" at bounding box center [519, 278] width 208 height 25
click at [1198, 270] on input "Terms" at bounding box center [1210, 278] width 208 height 25
type input "COD"
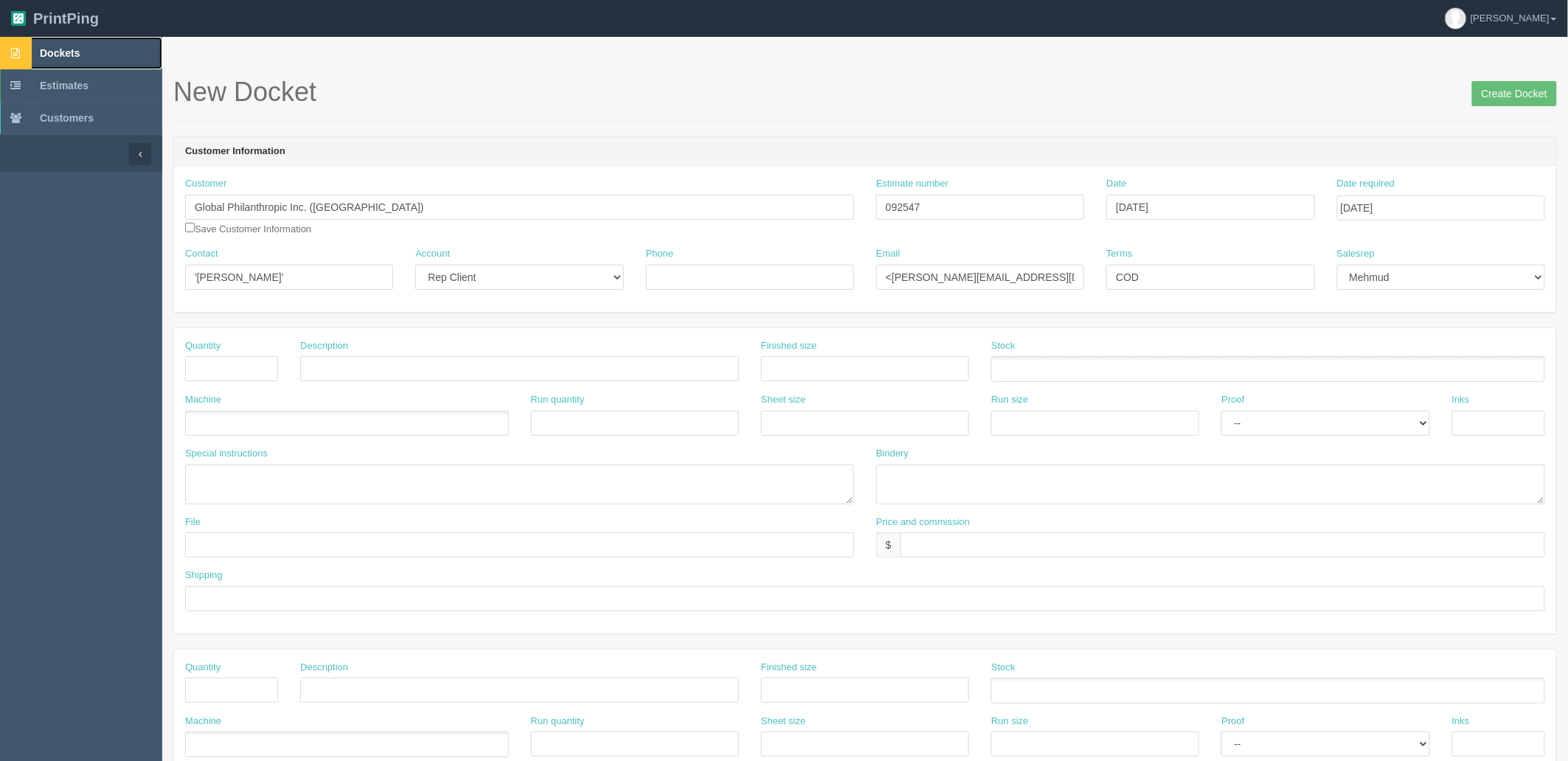
click at [55, 57] on span "Dockets" at bounding box center [59, 52] width 40 height 11
drag, startPoint x: 871, startPoint y: 203, endPoint x: 613, endPoint y: 204, distance: 258.0
click at [613, 203] on div "Customer Global Philanthropic Inc. (Canada) Global P ainting Ltd. Global P hila…" at bounding box center [865, 211] width 1382 height 70
click at [241, 369] on input "text" at bounding box center [231, 369] width 93 height 25
type input "50"
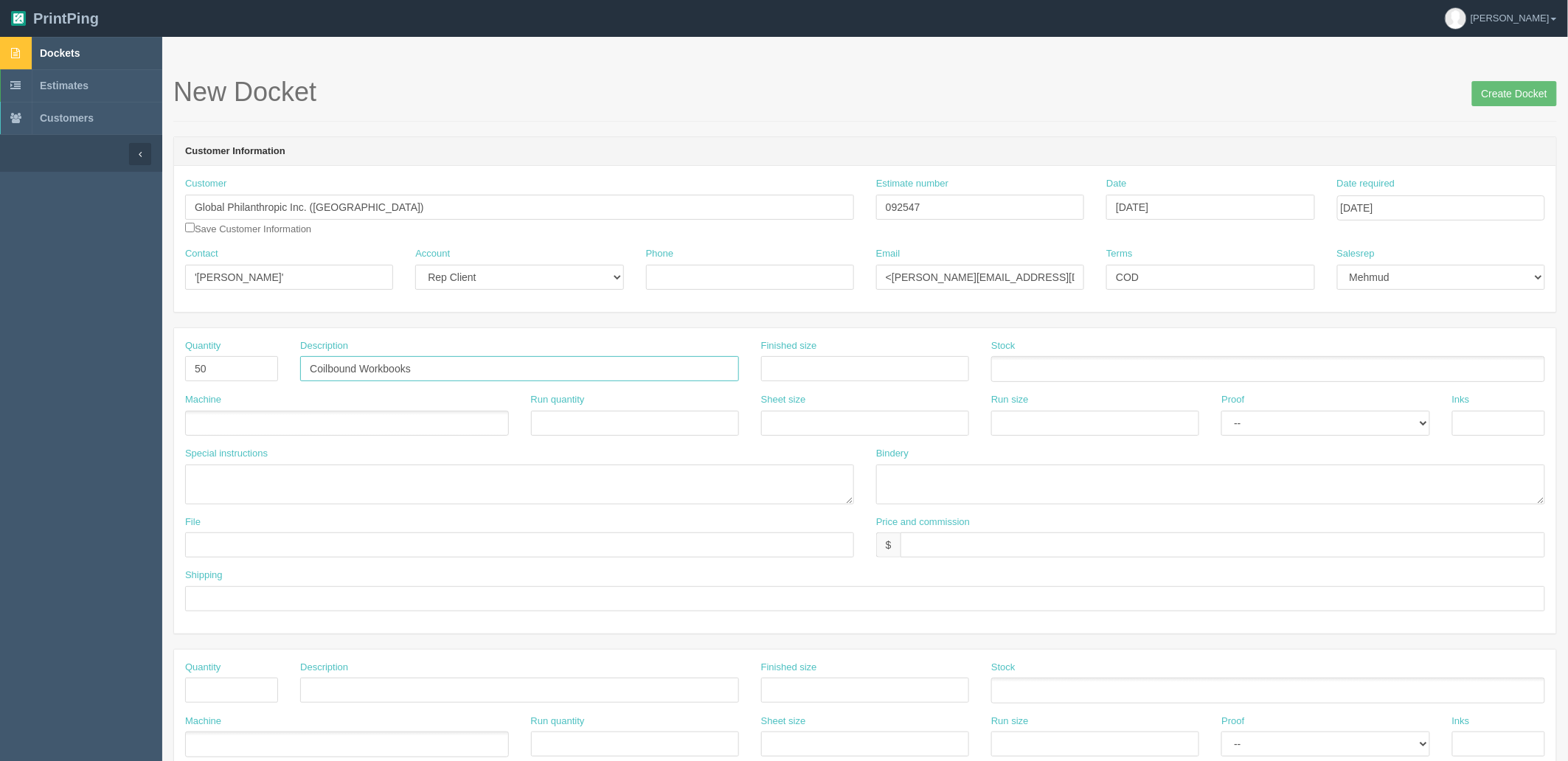
type input "Coilbound Workbooks"
type input "8.5" x 11""
click at [1074, 369] on ul at bounding box center [1267, 369] width 554 height 26
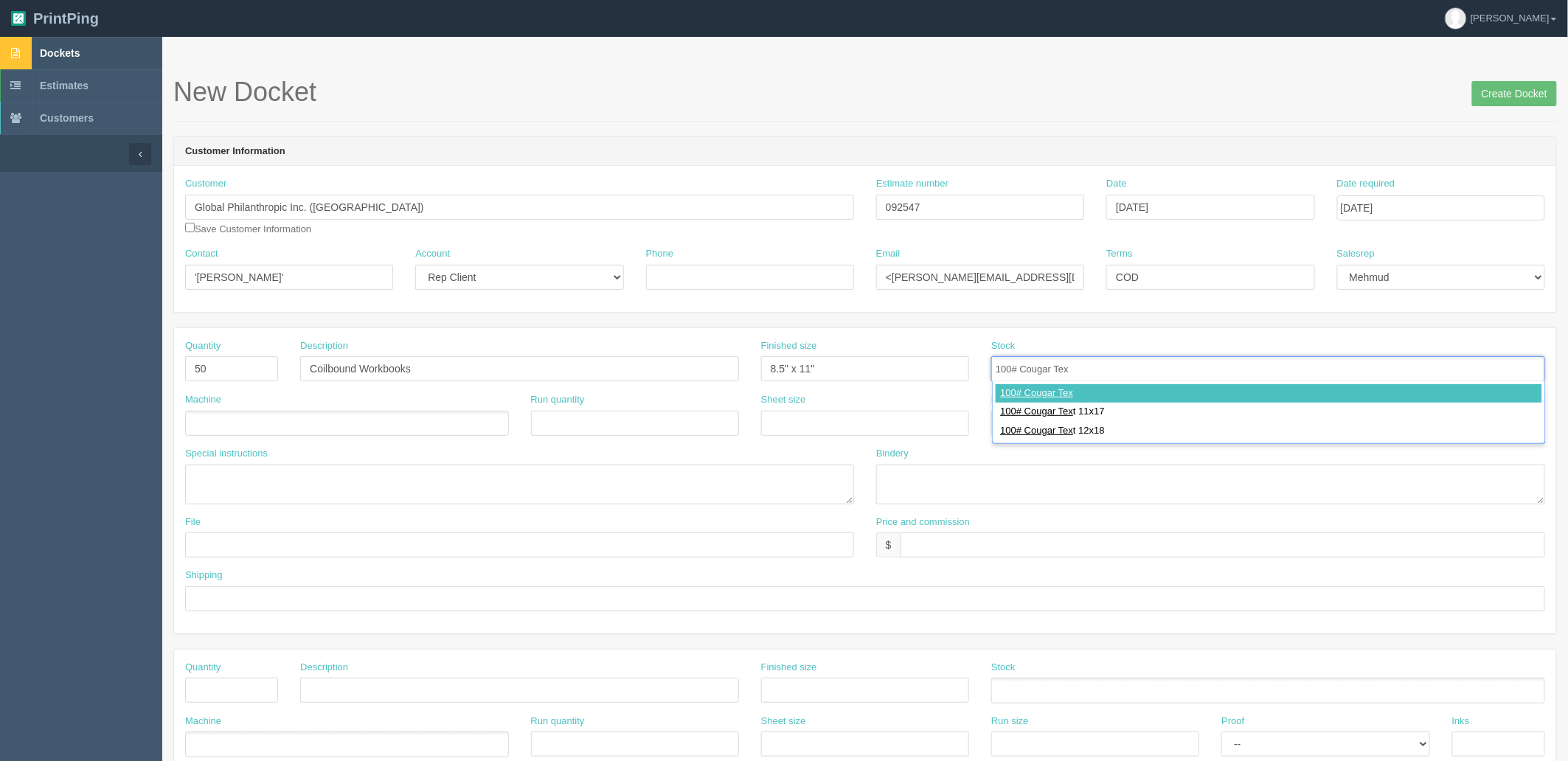
type input "100# Cougar Text"
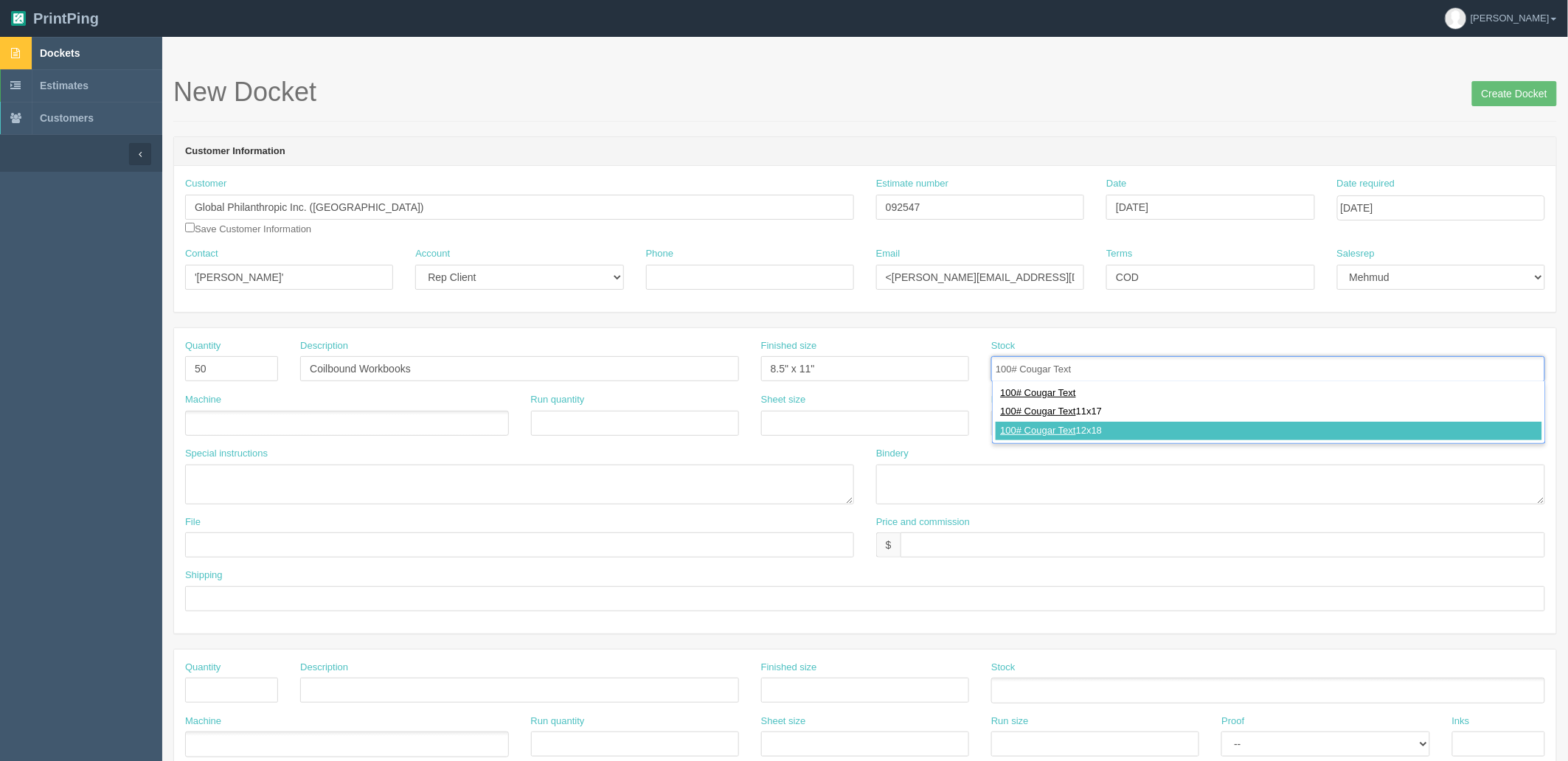
type input "100# Cougar Text 12x18"
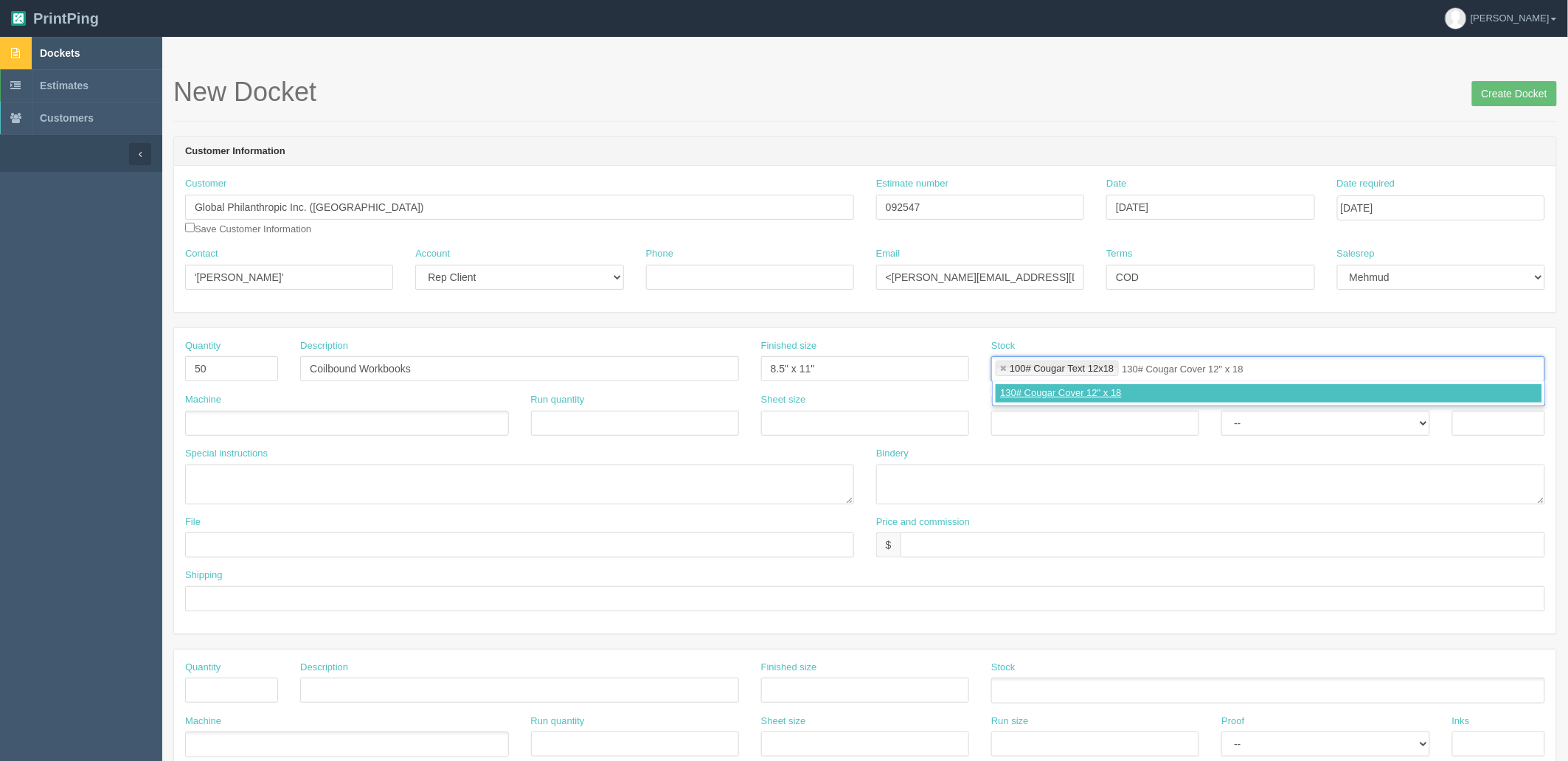
type input "130# Cougar Cover 12" x 18""
type input "100# Cougar Text 12x18,130# Cougar Cover 12" x 18""
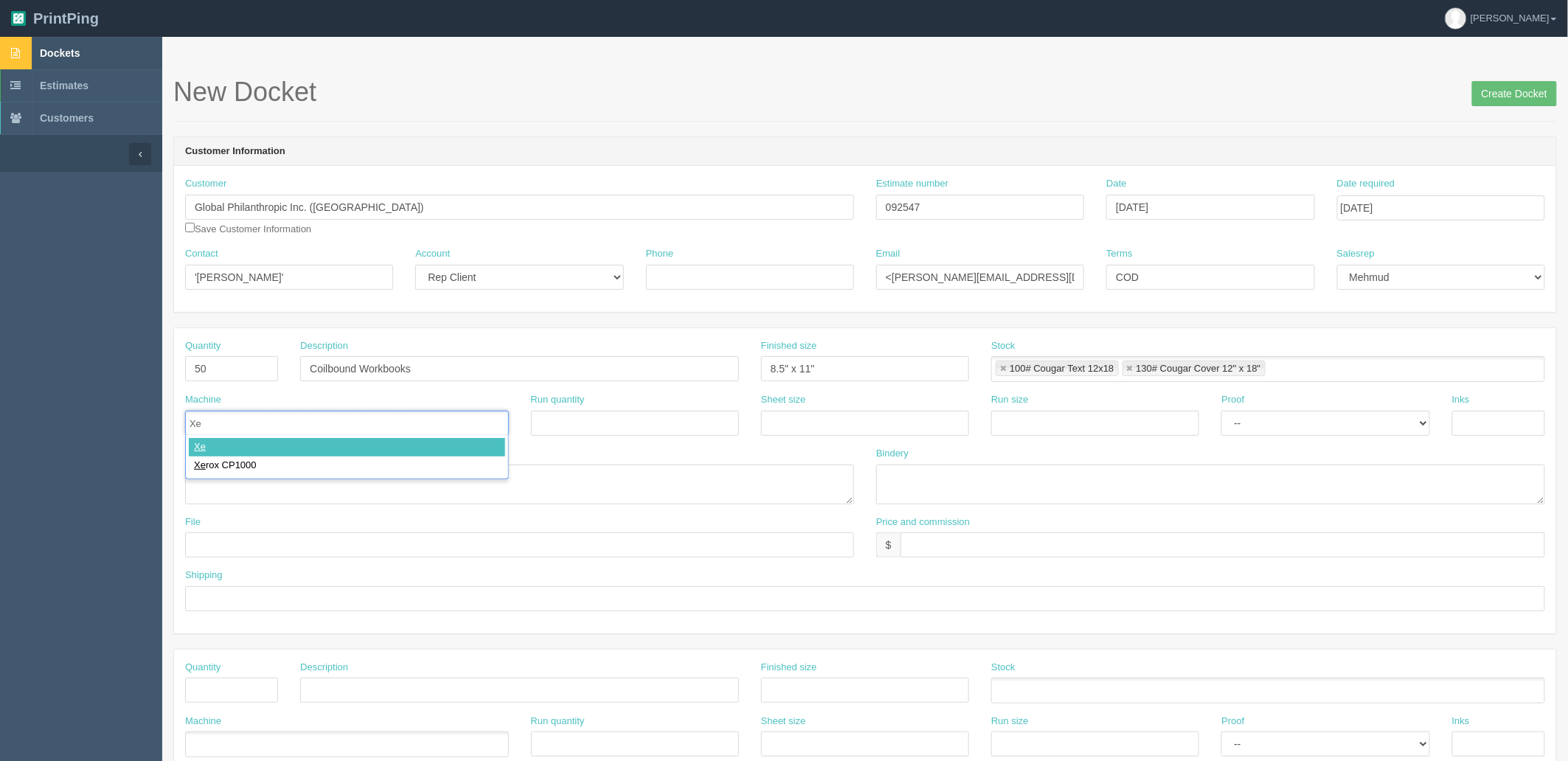
type input "Xer"
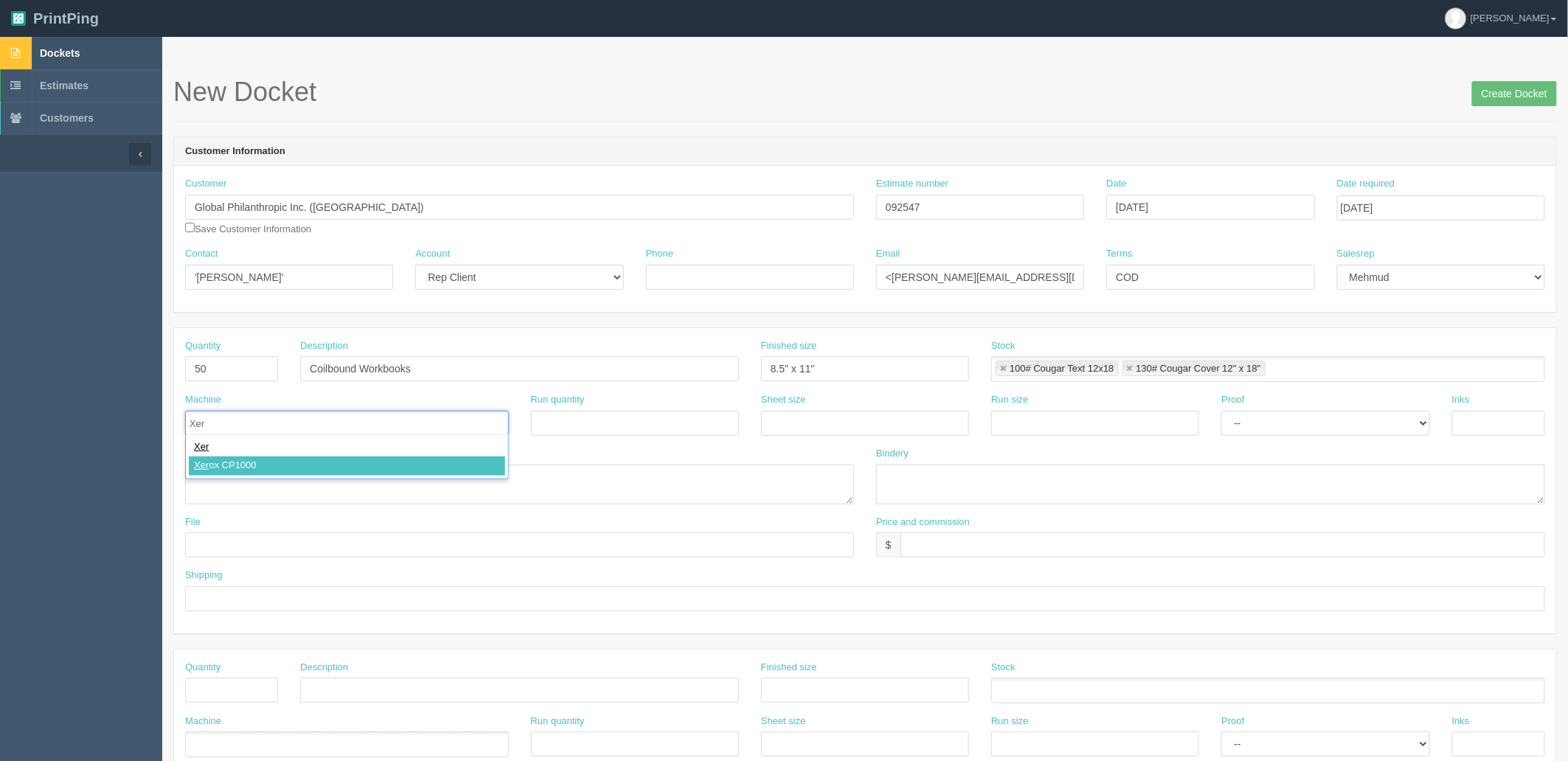
type input "Xerox CP1000"
type input "12" x 18""
paste input "12" x 18""
type input "12" x 18""
select select "Hard Copy"
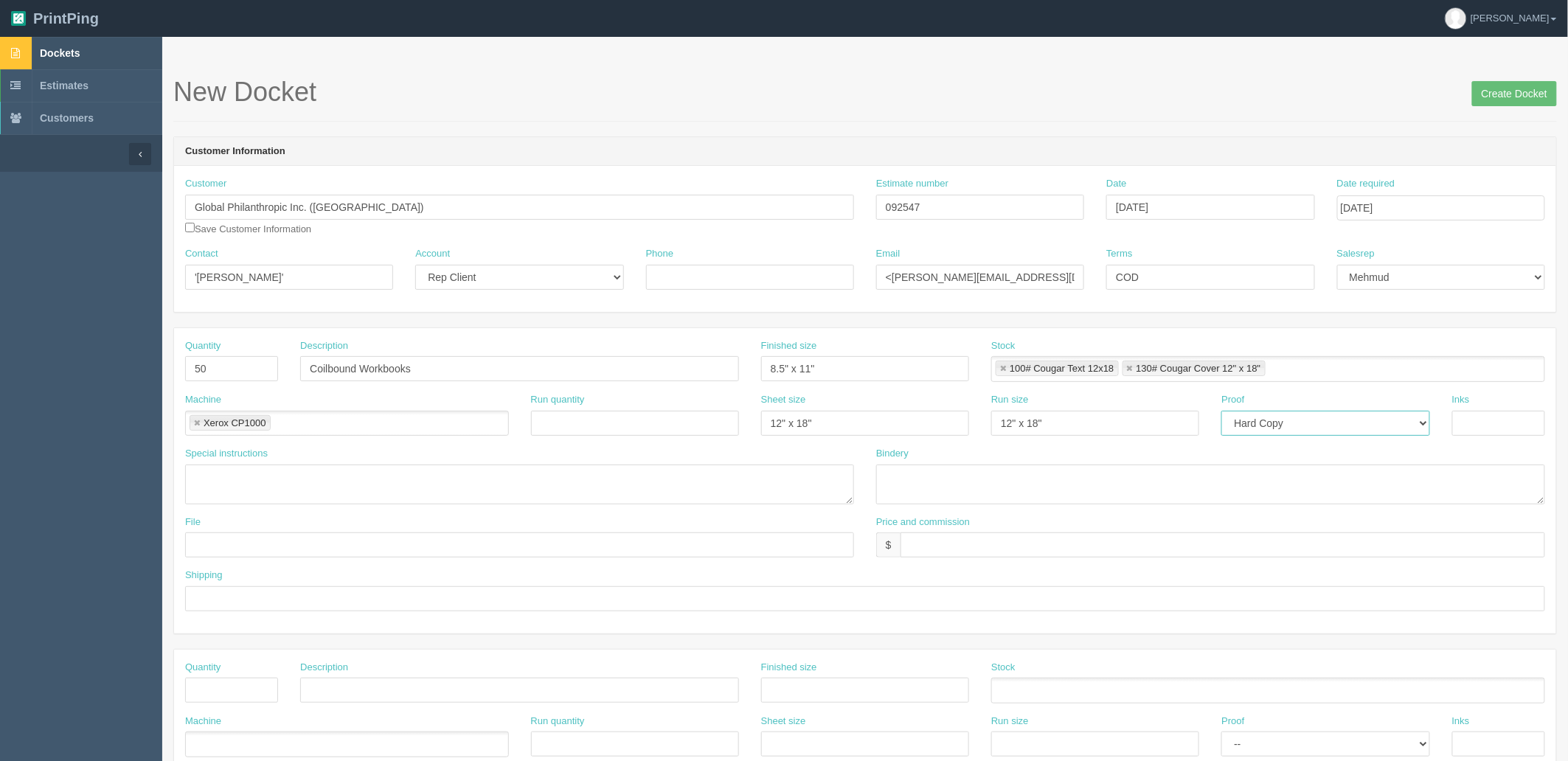
click at [1222, 411] on select "-- Email Hard Copy" at bounding box center [1325, 423] width 208 height 25
type input "4/4"
type textarea "covers are 4/0, total guts is 32 pages + covers"
type textarea "trim, coil bind"
click at [922, 541] on input "text" at bounding box center [1222, 544] width 644 height 25
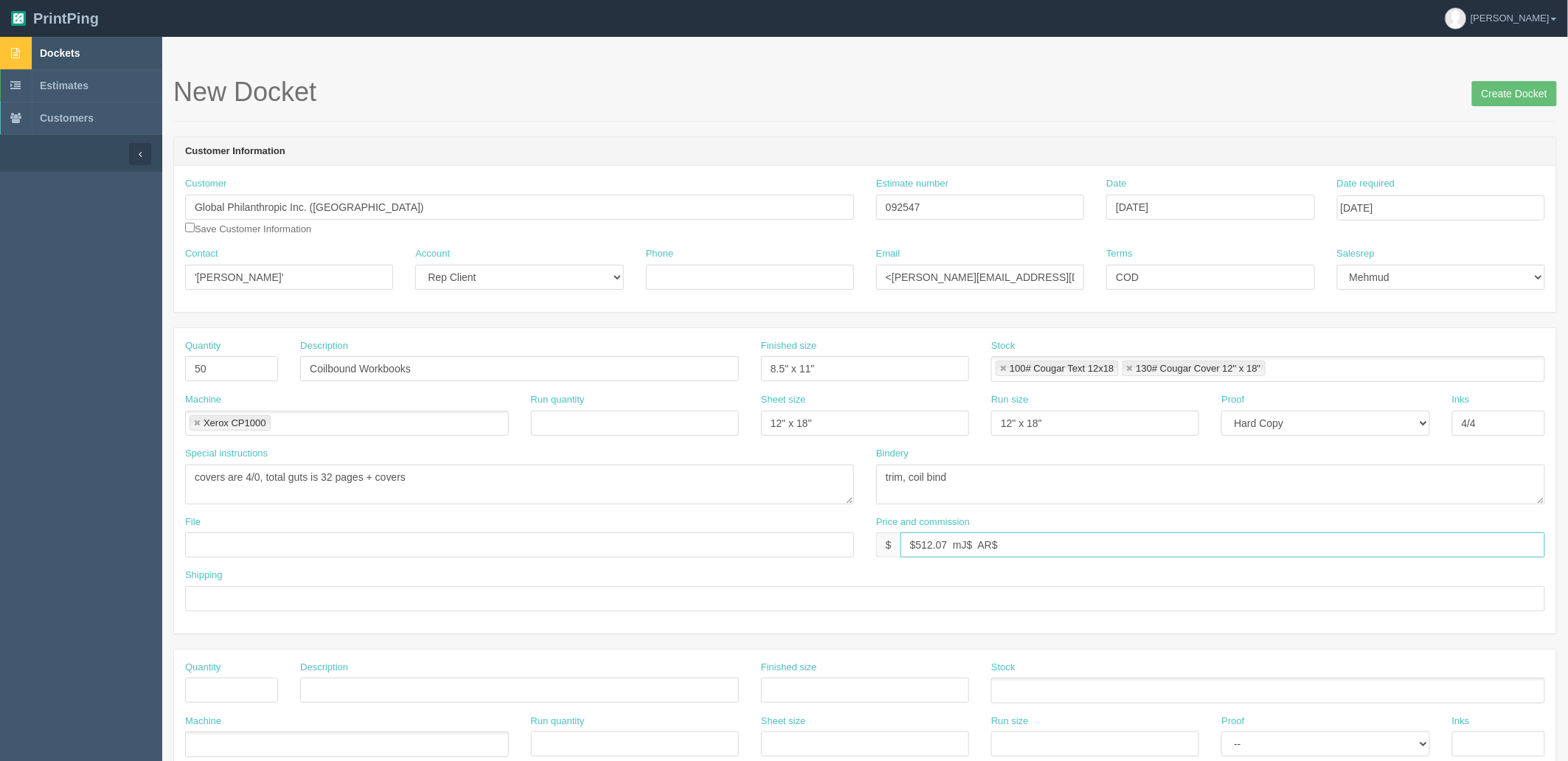
click at [967, 544] on input "$512.07 mJ$ AR$" at bounding box center [1222, 544] width 644 height 25
click at [1027, 537] on input "$512.07 mj$ AR$" at bounding box center [1222, 544] width 644 height 25
paste input "96.01"
type input "$512.07 mj$96.01 AR$96.01"
type input "See below"
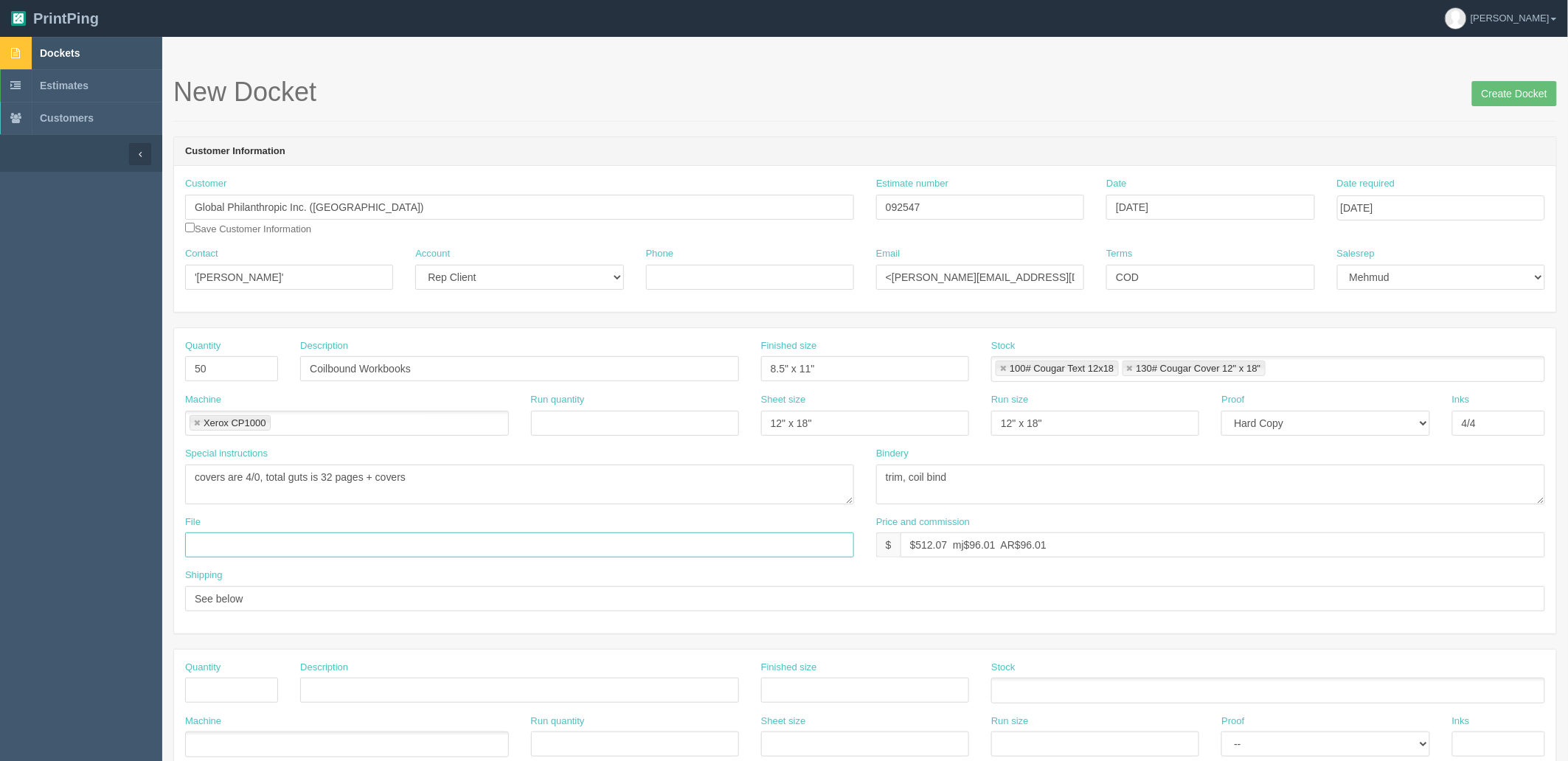
click at [439, 536] on input "text" at bounding box center [519, 544] width 669 height 25
click at [283, 540] on input "text" at bounding box center [519, 544] width 669 height 25
paste input "Z:\G\Global Philanthropic Inc\2025\September 2025\Workbooks"
type input "Z:\G\Global Philanthropic Inc\2025\September 2025\Workbooks"
click at [484, 481] on textarea "covers are 4/0, total guts is 32 pages + covers" at bounding box center [519, 484] width 669 height 40
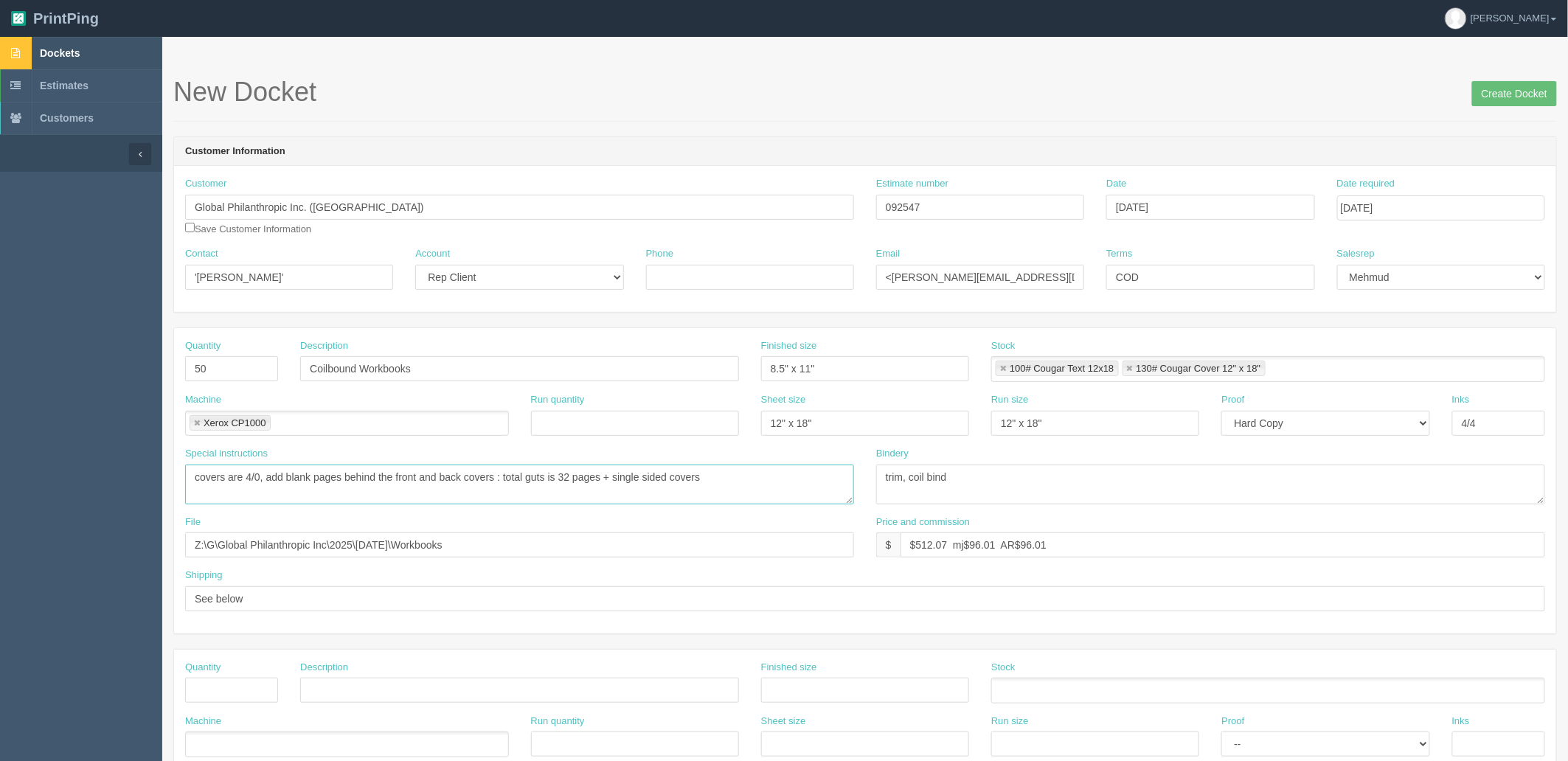
type textarea "covers are 4/0, add blank pages behind the front and back covers : total guts i…"
click at [247, 689] on input "text" at bounding box center [231, 690] width 93 height 25
type input "1"
type input "Shipping"
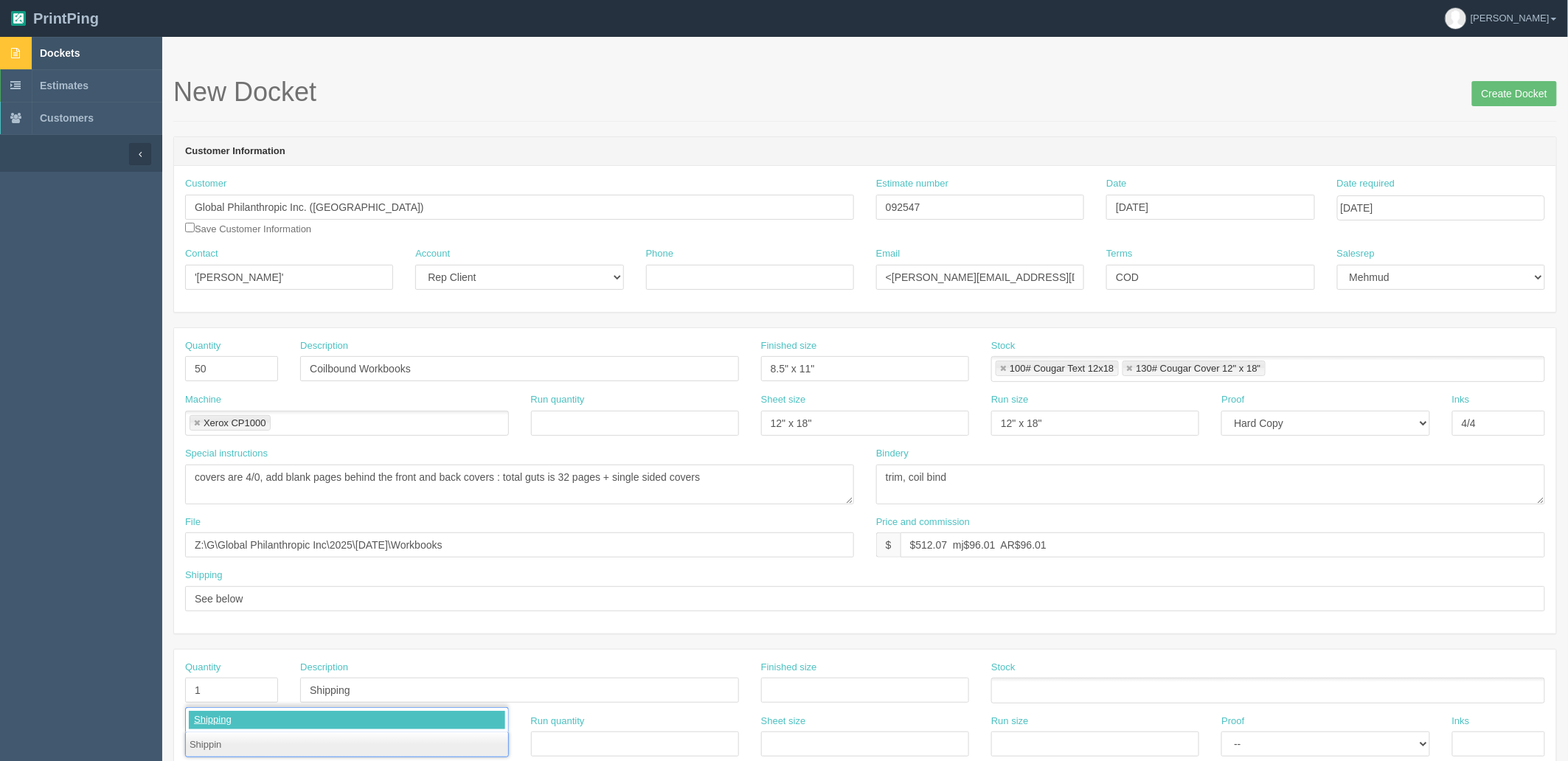
type input "Shipping"
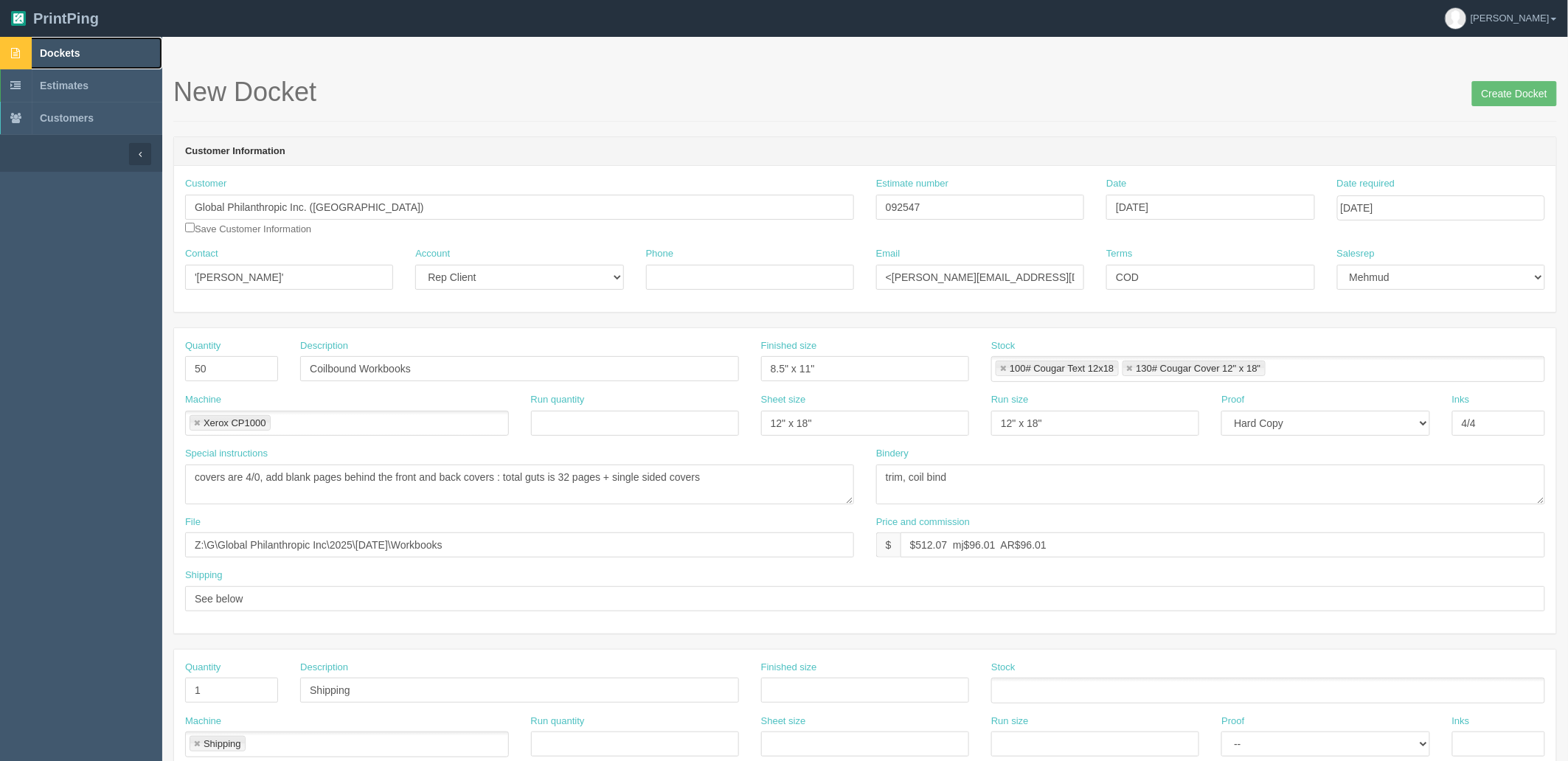
click at [95, 56] on link "Dockets" at bounding box center [81, 53] width 163 height 33
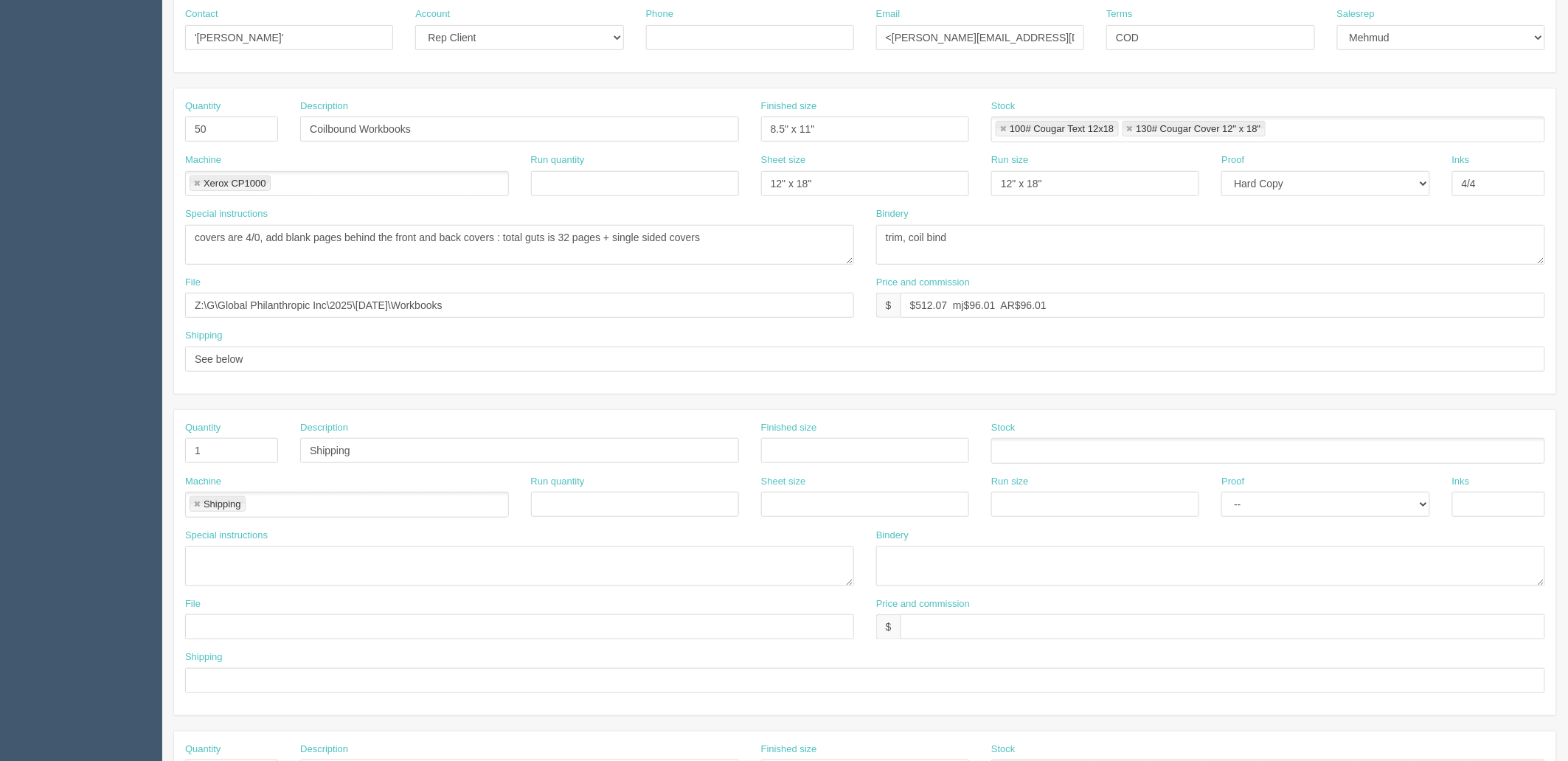
scroll to position [246, 0]
drag, startPoint x: 362, startPoint y: 441, endPoint x: 87, endPoint y: 402, distance: 277.8
click at [87, 422] on section "Dockets Estimates Customers" at bounding box center [784, 442] width 1568 height 1302
type input "Delivery"
drag, startPoint x: 232, startPoint y: 545, endPoint x: 308, endPoint y: 550, distance: 76.2
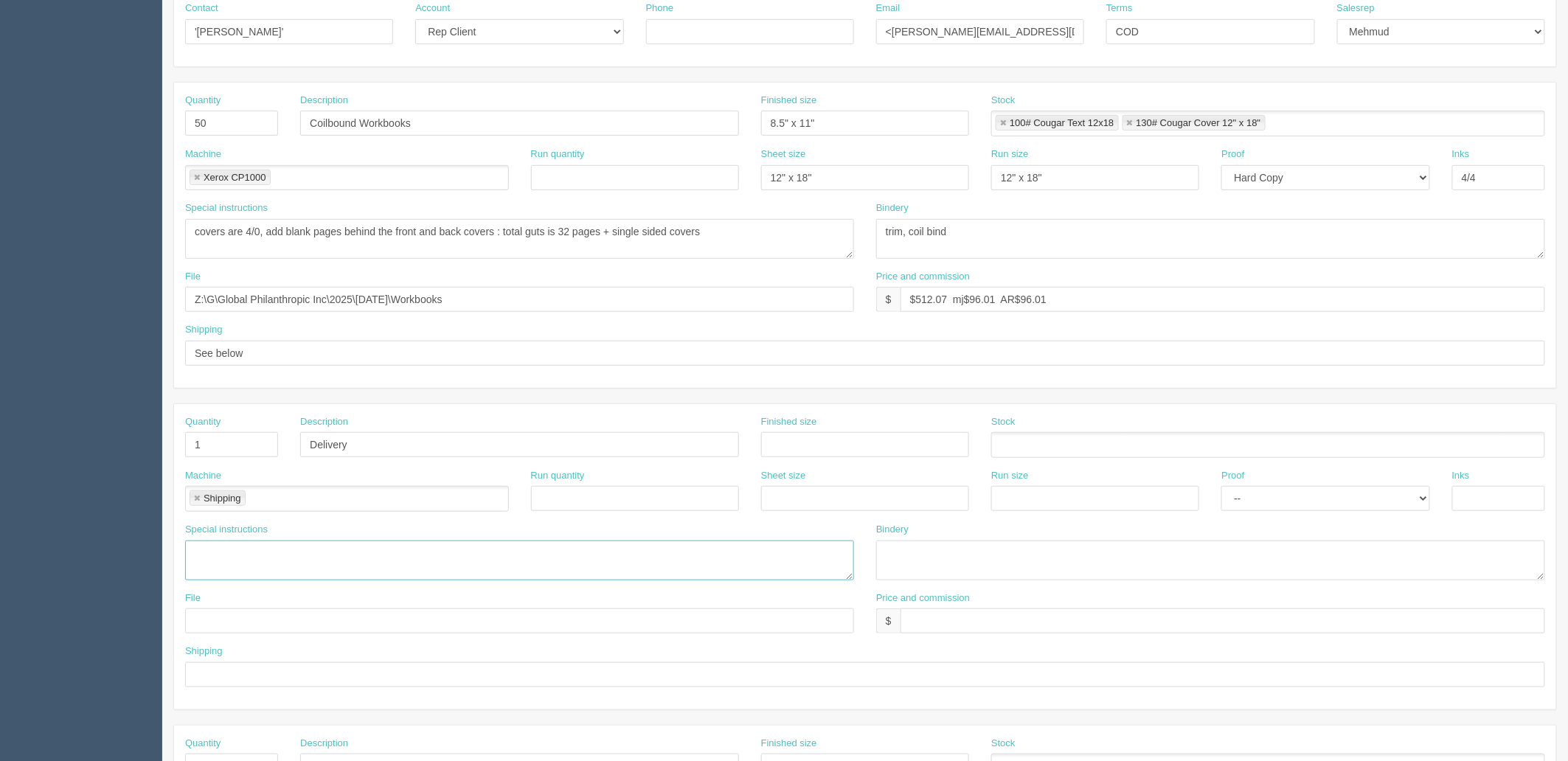
click at [232, 545] on textarea at bounding box center [519, 560] width 669 height 40
paste textarea "ATT: Jill Cross, 4696 Quentin Street SW, Calgary, AB T2T 6E1"
type textarea "ATT: Jill Cross, 4696 Quentin Street SW, Calgary, AB T2T 6E1"
drag, startPoint x: 941, startPoint y: 622, endPoint x: 910, endPoint y: 623, distance: 31.0
click at [941, 622] on input "text" at bounding box center [1222, 620] width 644 height 25
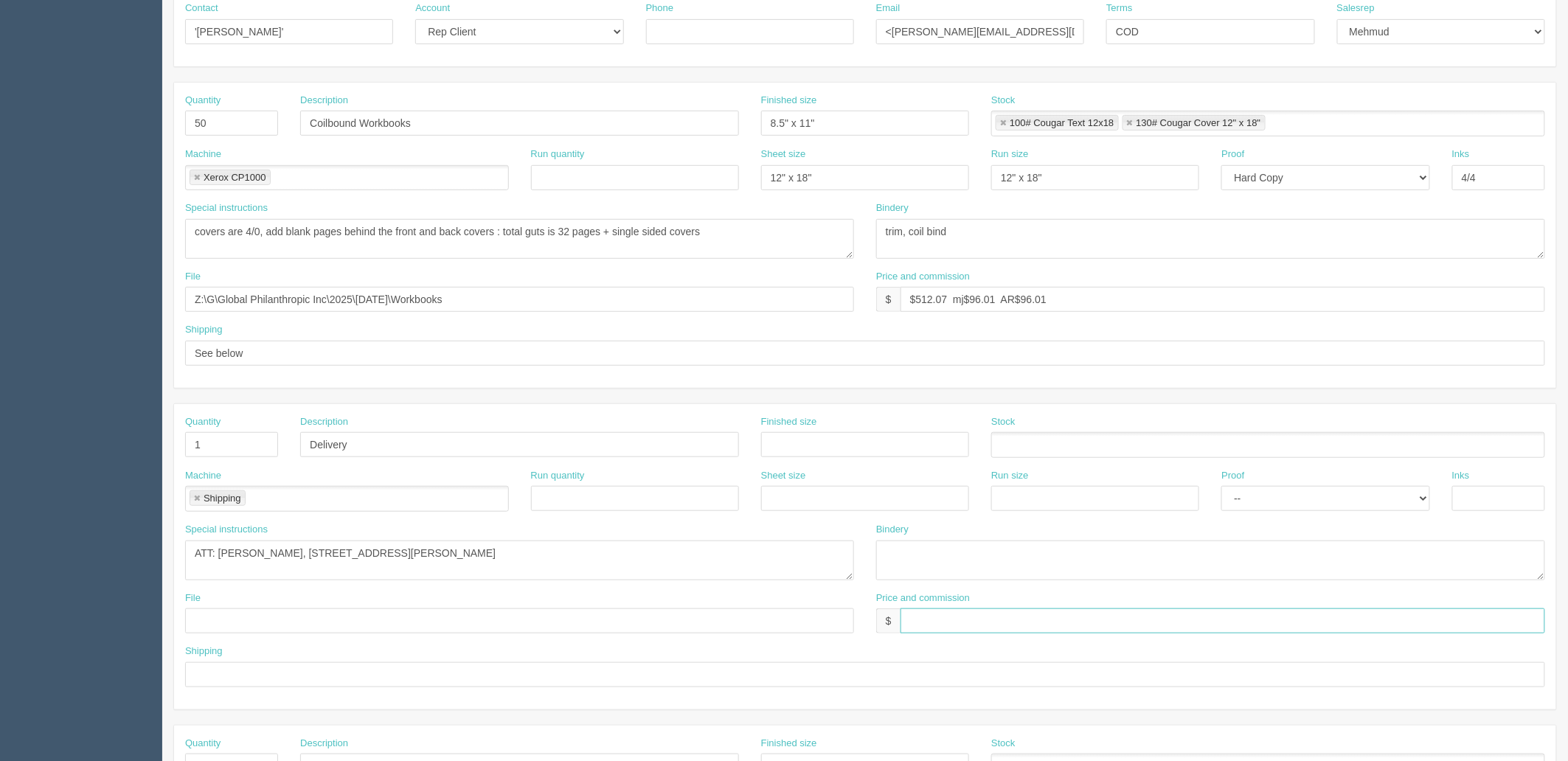
paste input "$25 mj$0 AR$5"
type input "$25 mj$0 AR$5"
click at [225, 672] on input "text" at bounding box center [864, 674] width 1360 height 25
type input "See spcl inst."
click at [662, 556] on textarea "ATT: Jill Cross, 4696 Quentin Street SW, Calgary, AB T2T 6E1" at bounding box center [519, 560] width 669 height 40
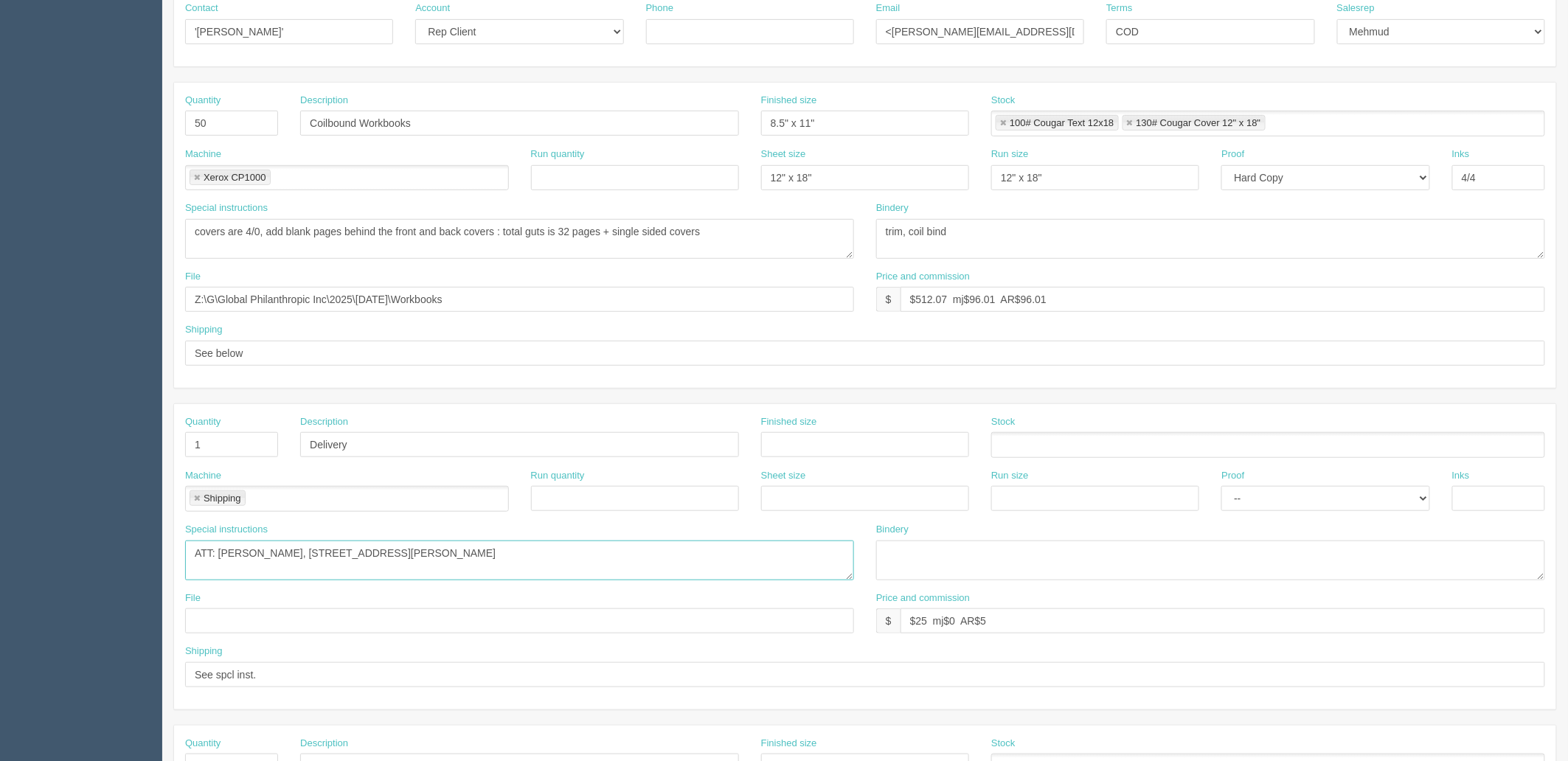
scroll to position [0, 0]
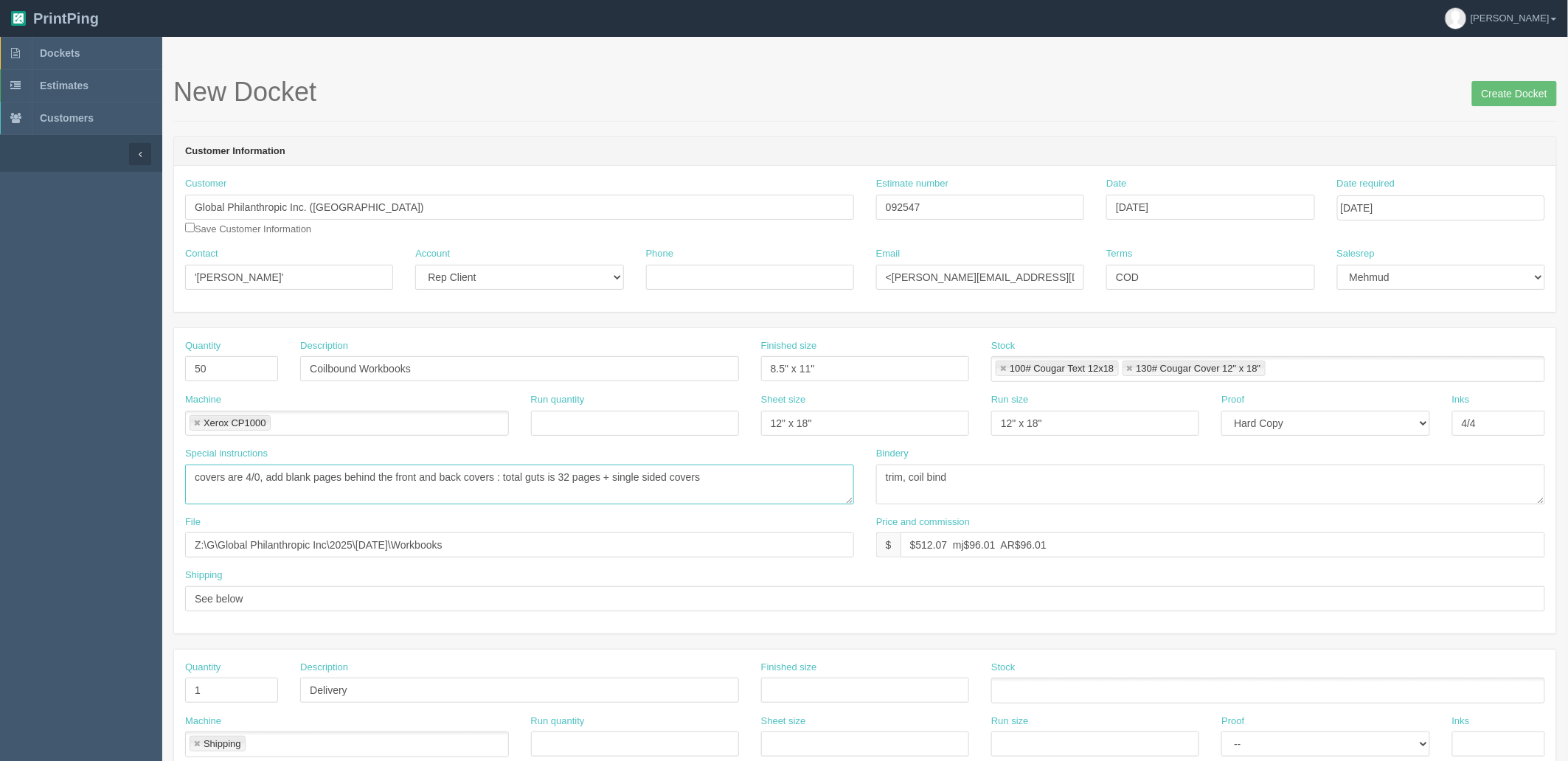
click at [777, 477] on textarea "covers are 4/0, add blank pages behind the front and back covers : total guts i…" at bounding box center [519, 484] width 669 height 40
click at [620, 473] on textarea "covers are 4/0, add blank pages behind the front and back covers : total guts i…" at bounding box center [519, 484] width 669 height 40
type textarea "covers are 4/0, add blank pages behind the front and back covers : total guts i…"
click at [1491, 99] on input "Create Docket" at bounding box center [1514, 94] width 85 height 25
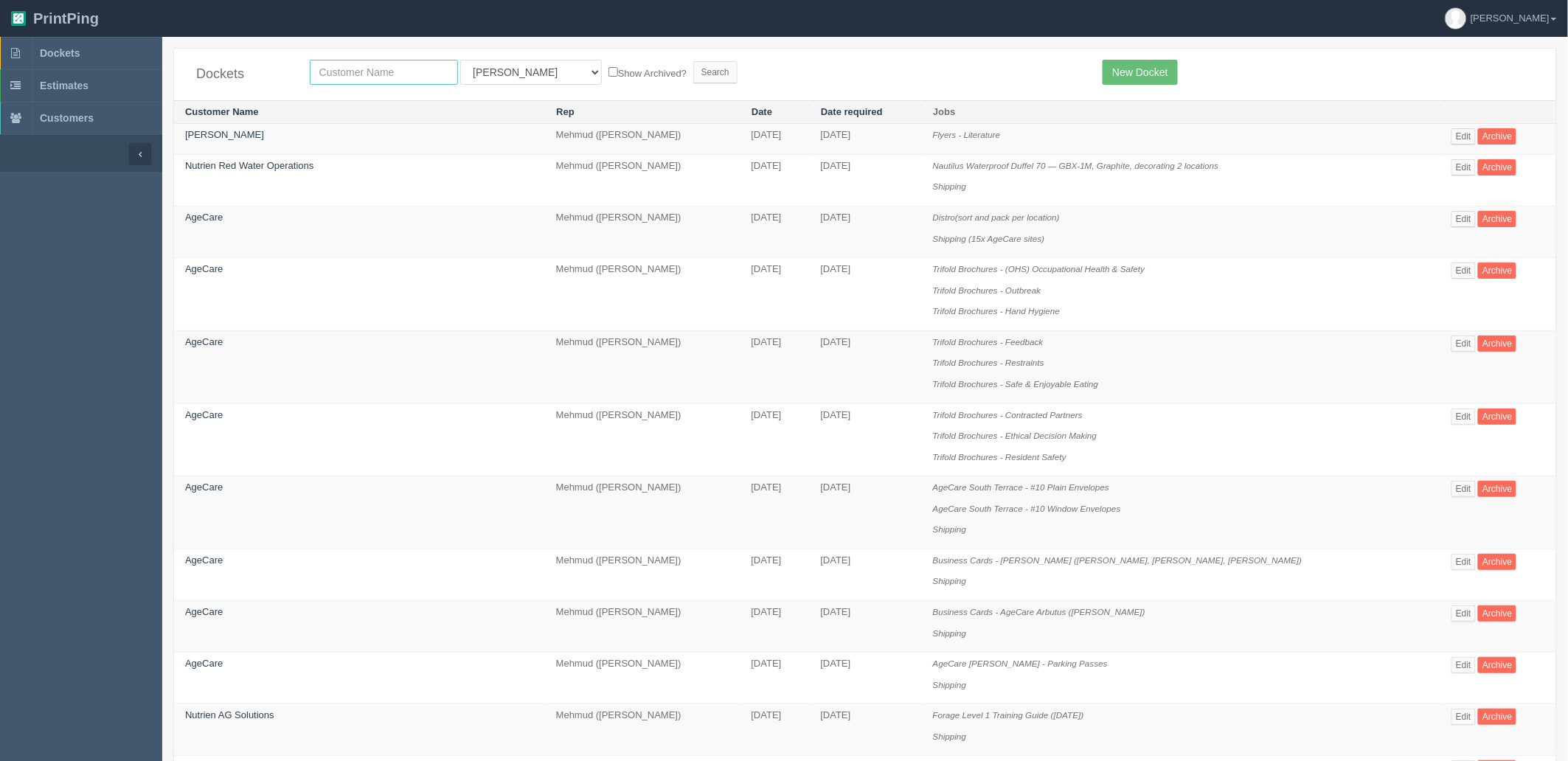
click at [373, 72] on input "text" at bounding box center [384, 72] width 148 height 25
type input "philan"
click at [693, 61] on input "Search" at bounding box center [715, 72] width 44 height 22
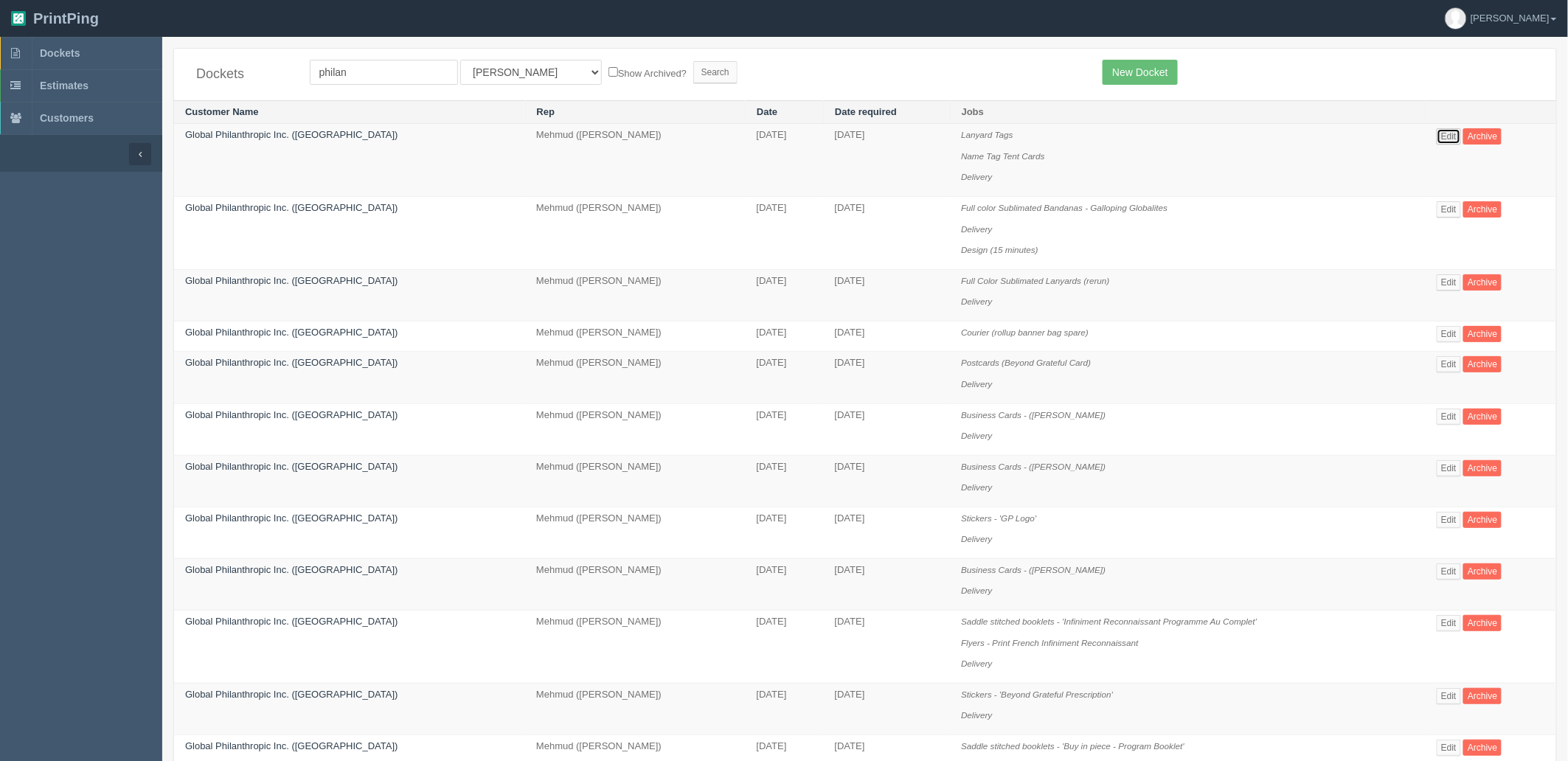
click at [1449, 133] on link "Edit" at bounding box center [1449, 136] width 25 height 16
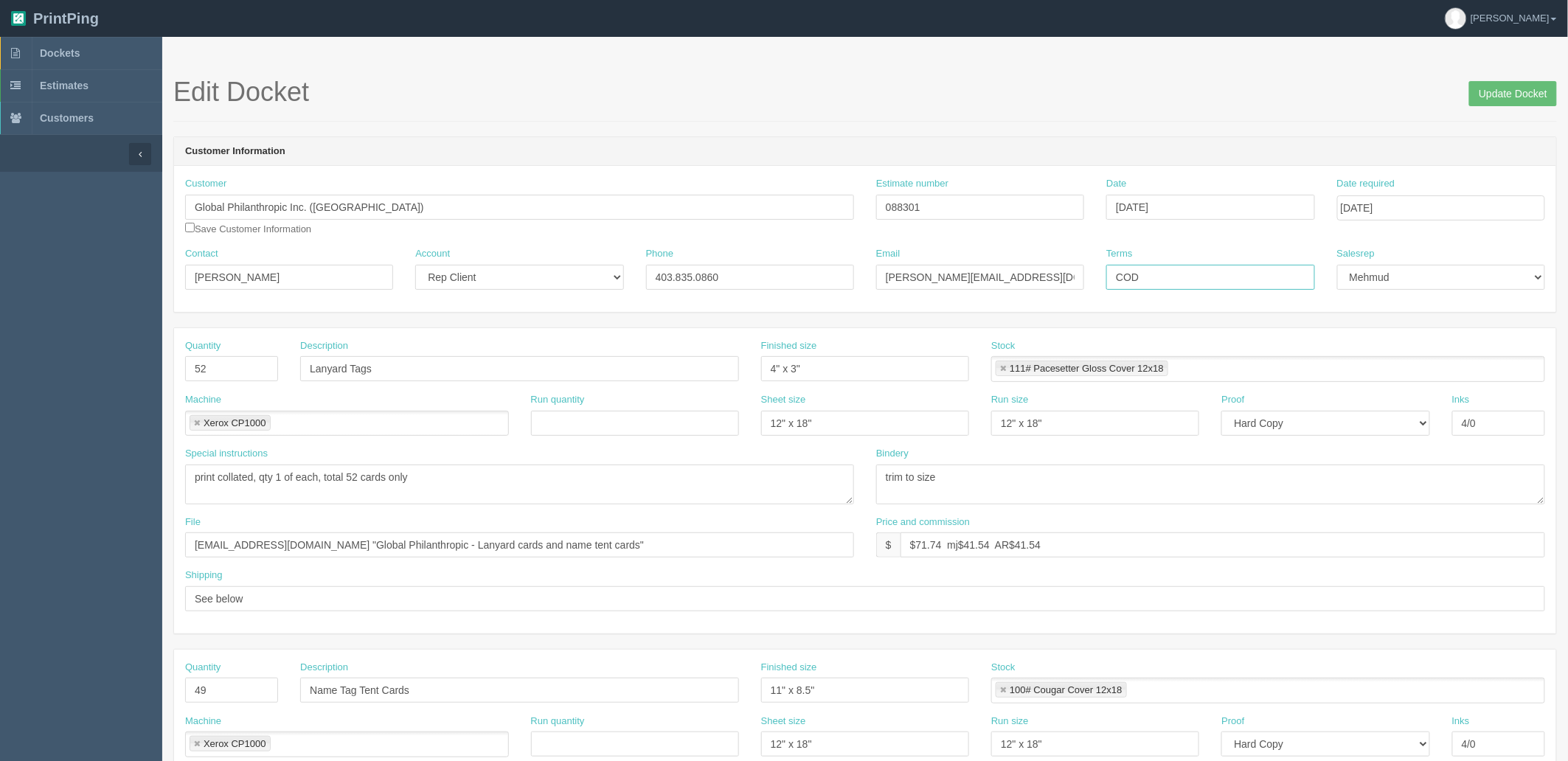
drag, startPoint x: 1167, startPoint y: 276, endPoint x: 293, endPoint y: 8, distance: 914.2
click at [561, 202] on div "Customer Global Philanthropic Inc. ([GEOGRAPHIC_DATA]) Save Customer Informatio…" at bounding box center [865, 239] width 1382 height 146
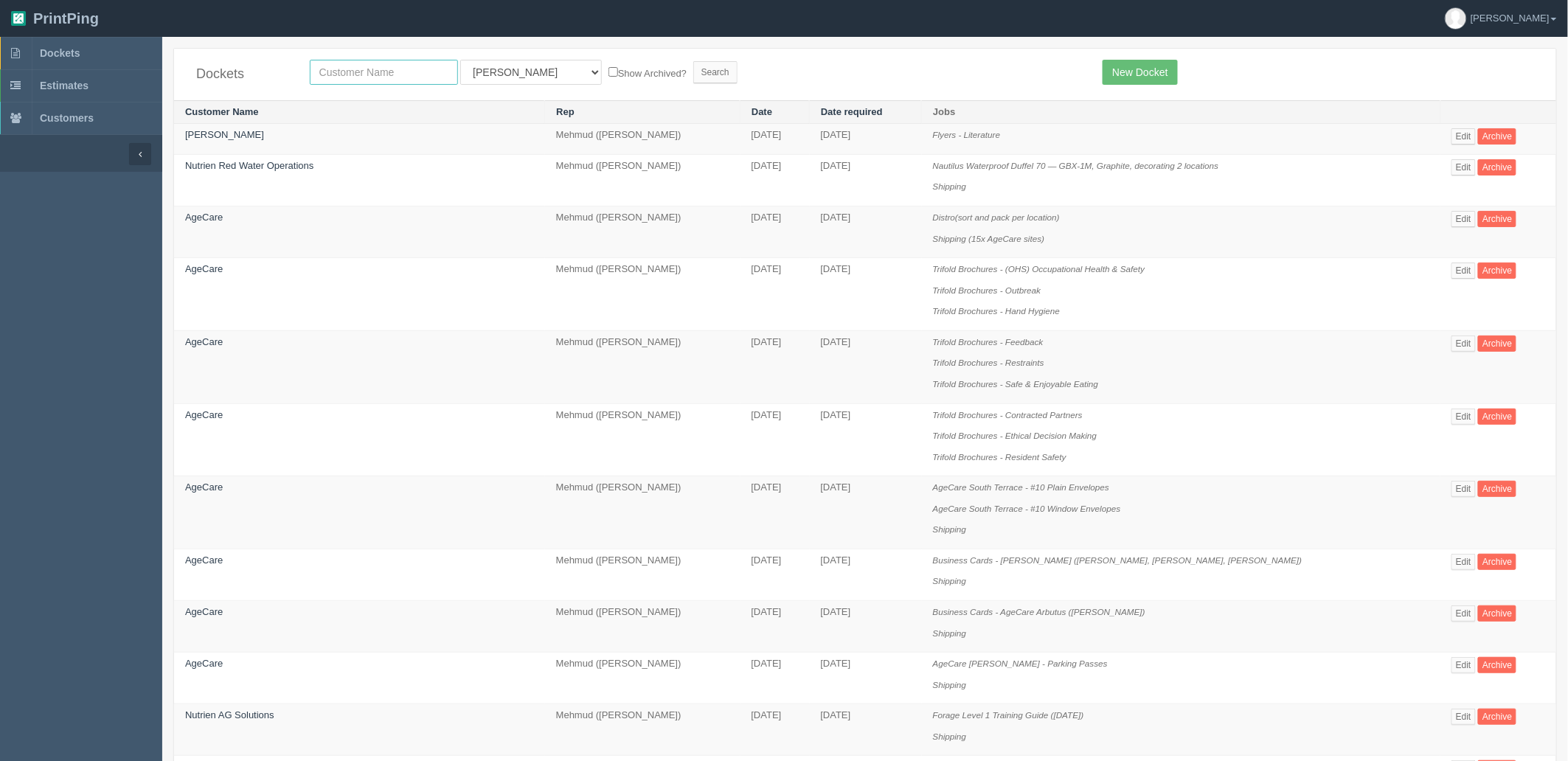
click at [381, 74] on input "text" at bounding box center [384, 72] width 148 height 25
type input "global phil"
click at [693, 61] on input "Search" at bounding box center [715, 72] width 44 height 22
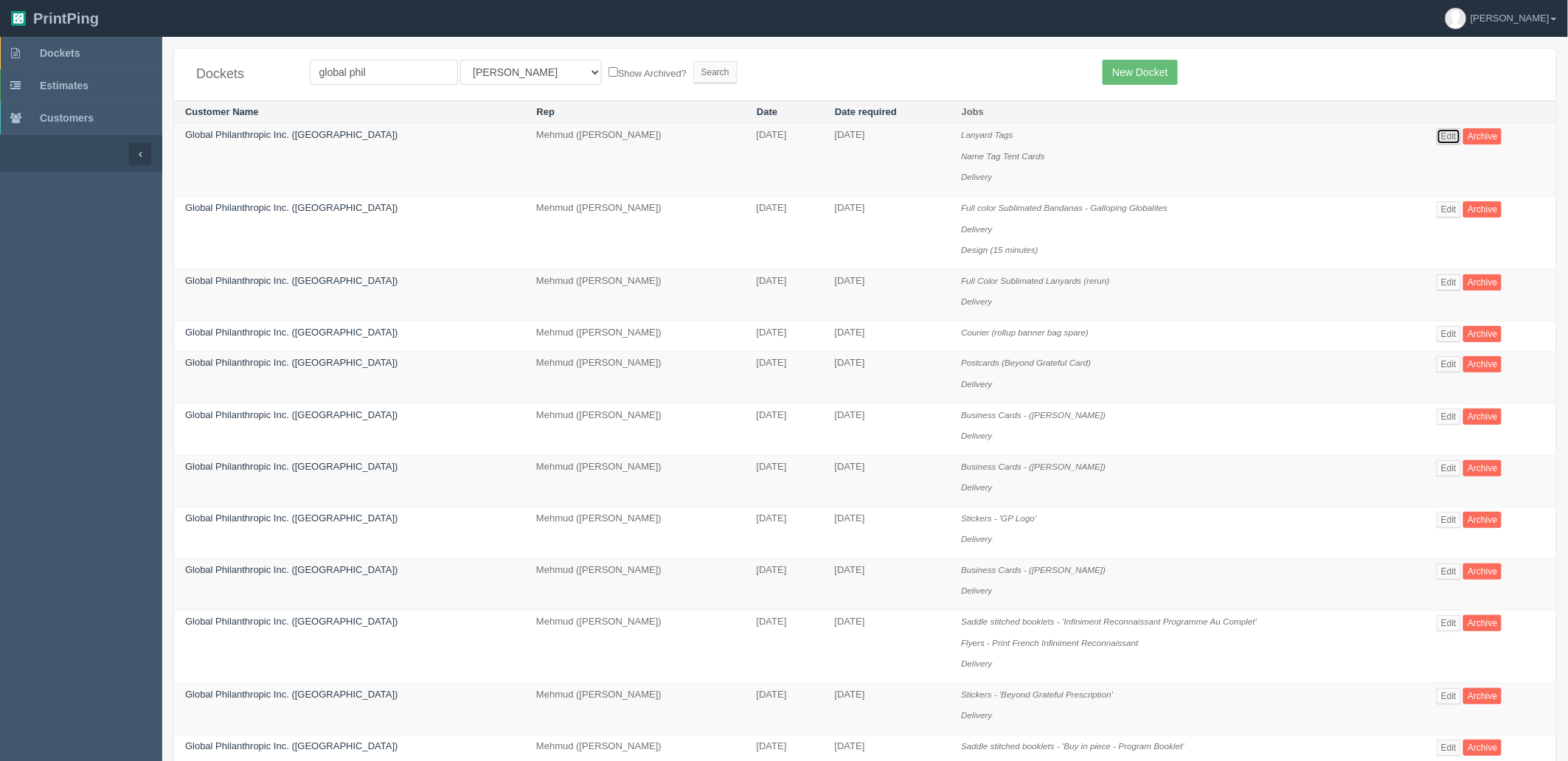
click at [1441, 134] on link "Edit" at bounding box center [1449, 136] width 25 height 16
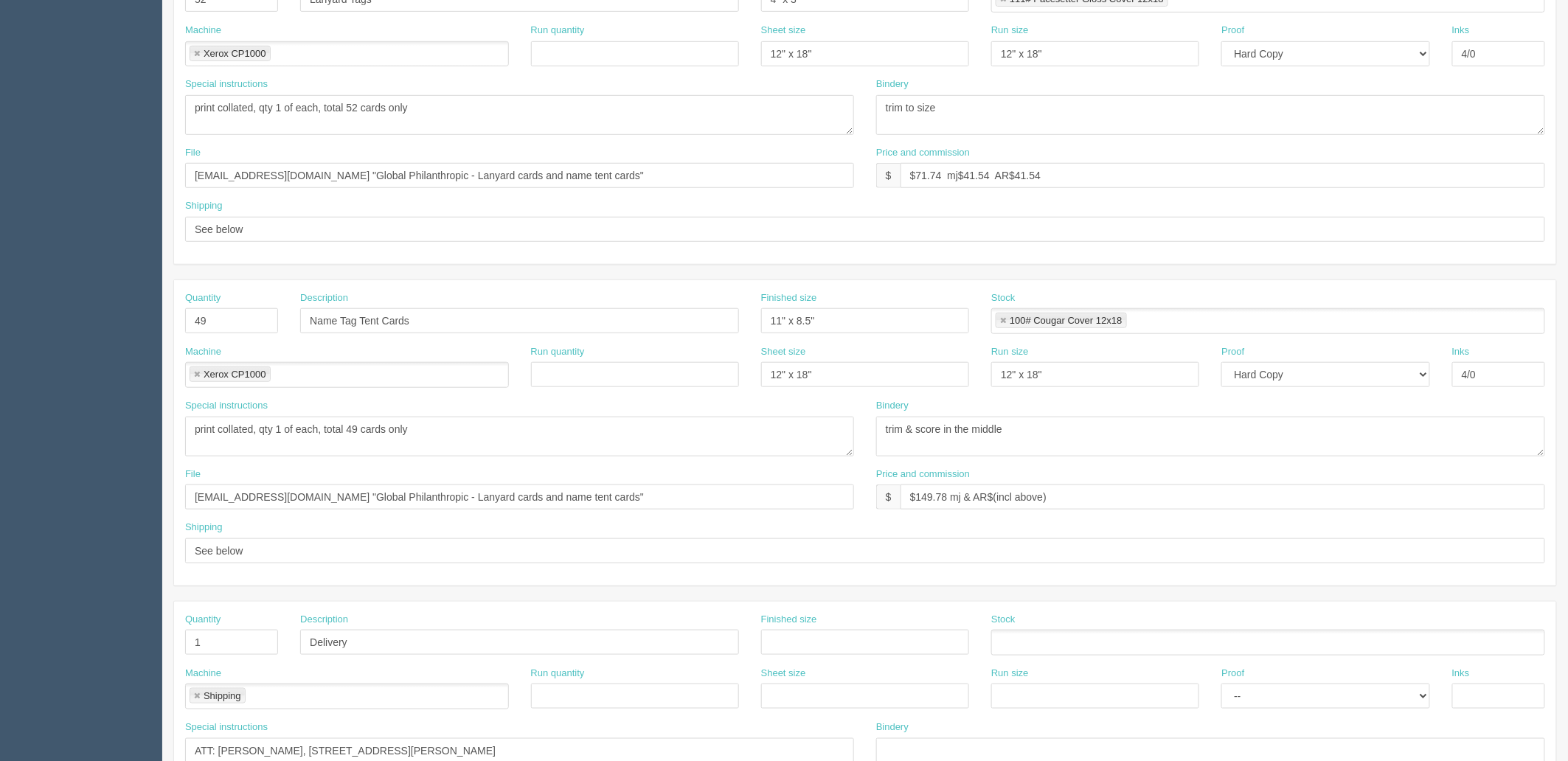
scroll to position [579, 0]
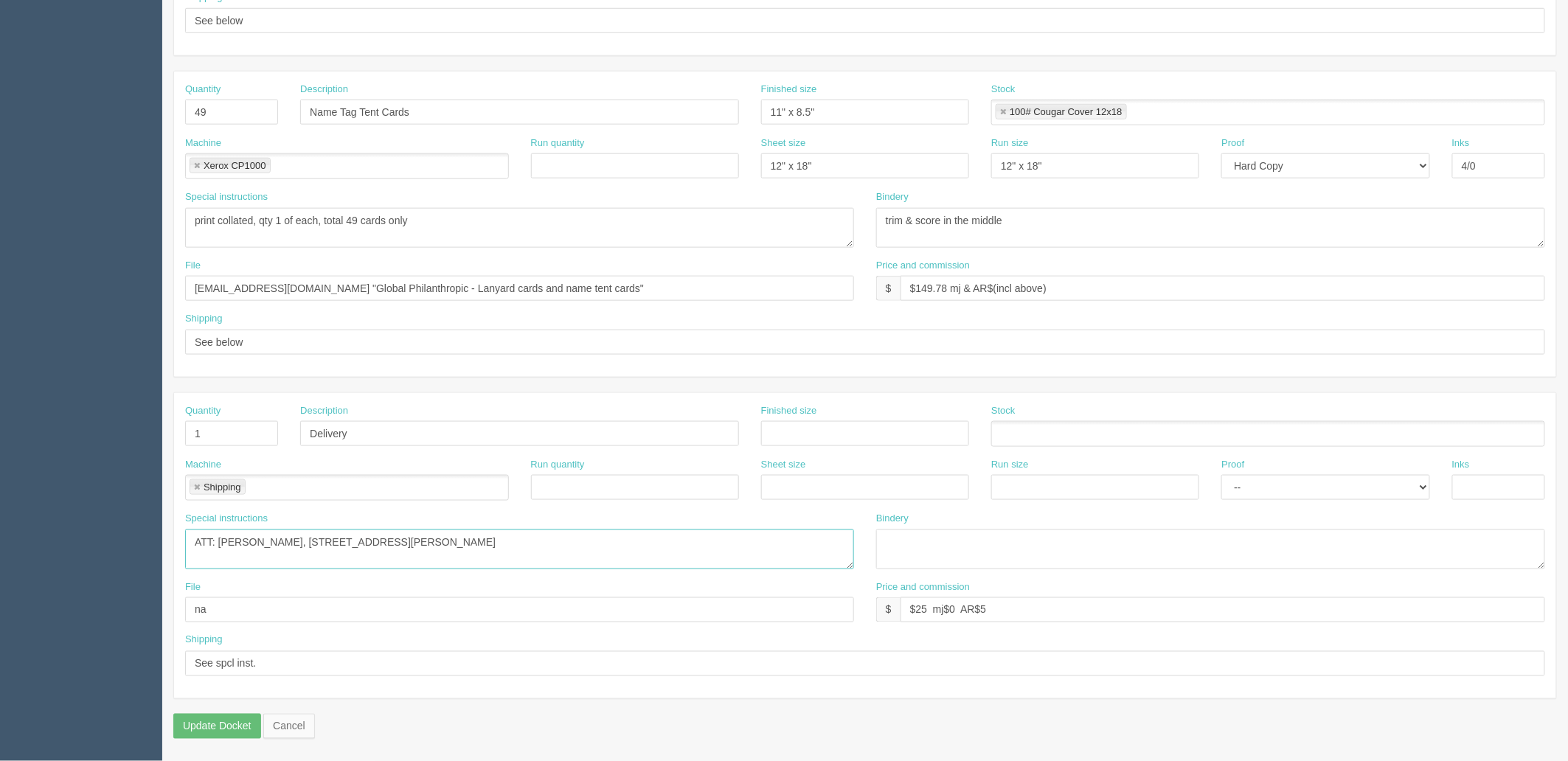
click at [520, 543] on textarea "ATT: [PERSON_NAME], [STREET_ADDRESS][PERSON_NAME]" at bounding box center [519, 549] width 669 height 40
drag, startPoint x: 1009, startPoint y: 613, endPoint x: 570, endPoint y: 575, distance: 440.6
click at [579, 575] on div "Quantity 1 Description Delivery Finished size Stock Machine Shipping Shipping R…" at bounding box center [865, 545] width 1382 height 305
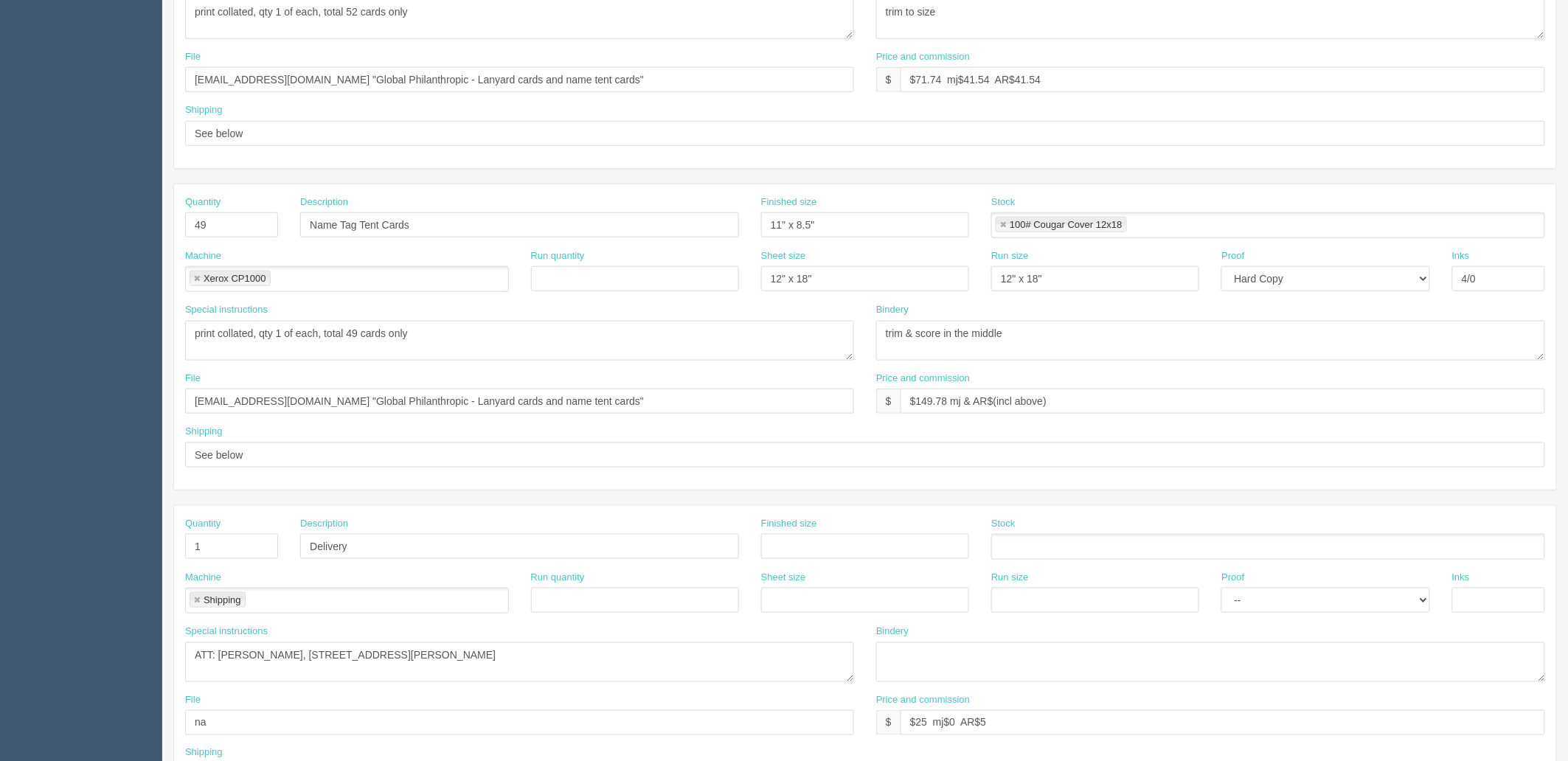
scroll to position [5, 0]
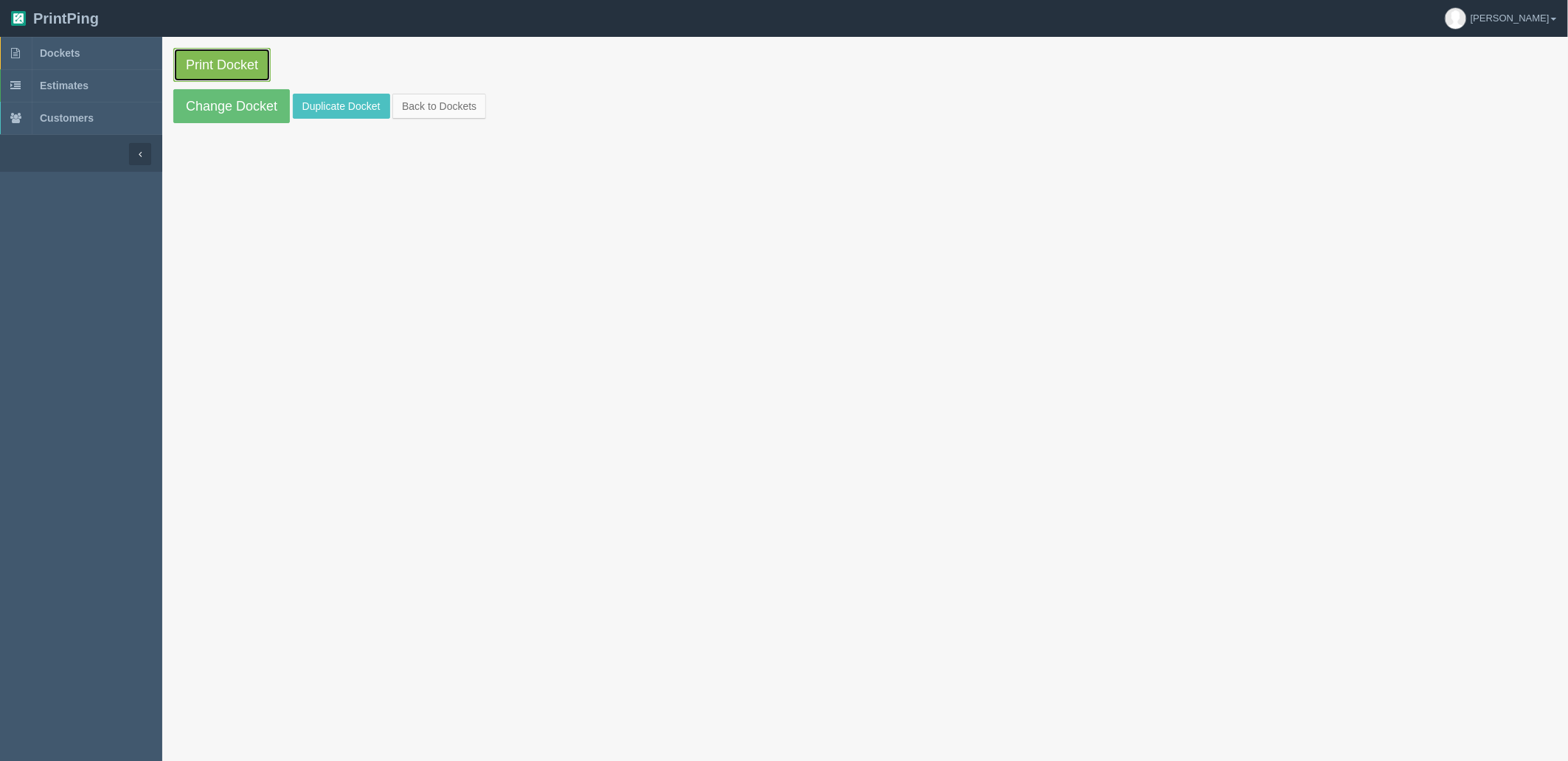
click at [238, 60] on link "Print Docket" at bounding box center [222, 65] width 97 height 34
click at [112, 62] on link "Dockets" at bounding box center [81, 53] width 163 height 33
